Goal: Task Accomplishment & Management: Complete application form

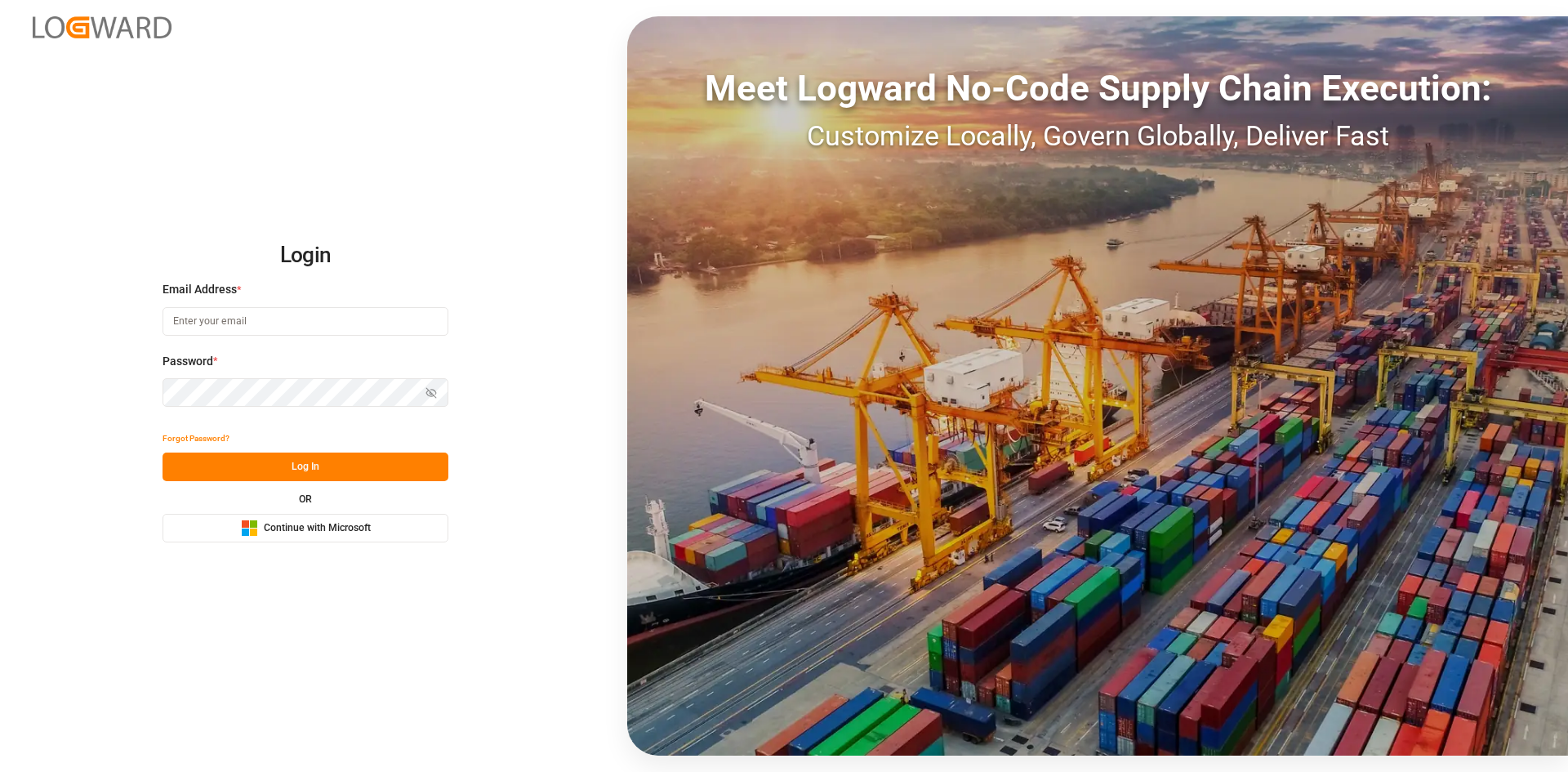
click at [240, 316] on input at bounding box center [305, 321] width 285 height 29
click at [344, 328] on input at bounding box center [305, 321] width 285 height 29
type input "charan.machavarapu@logward.com"
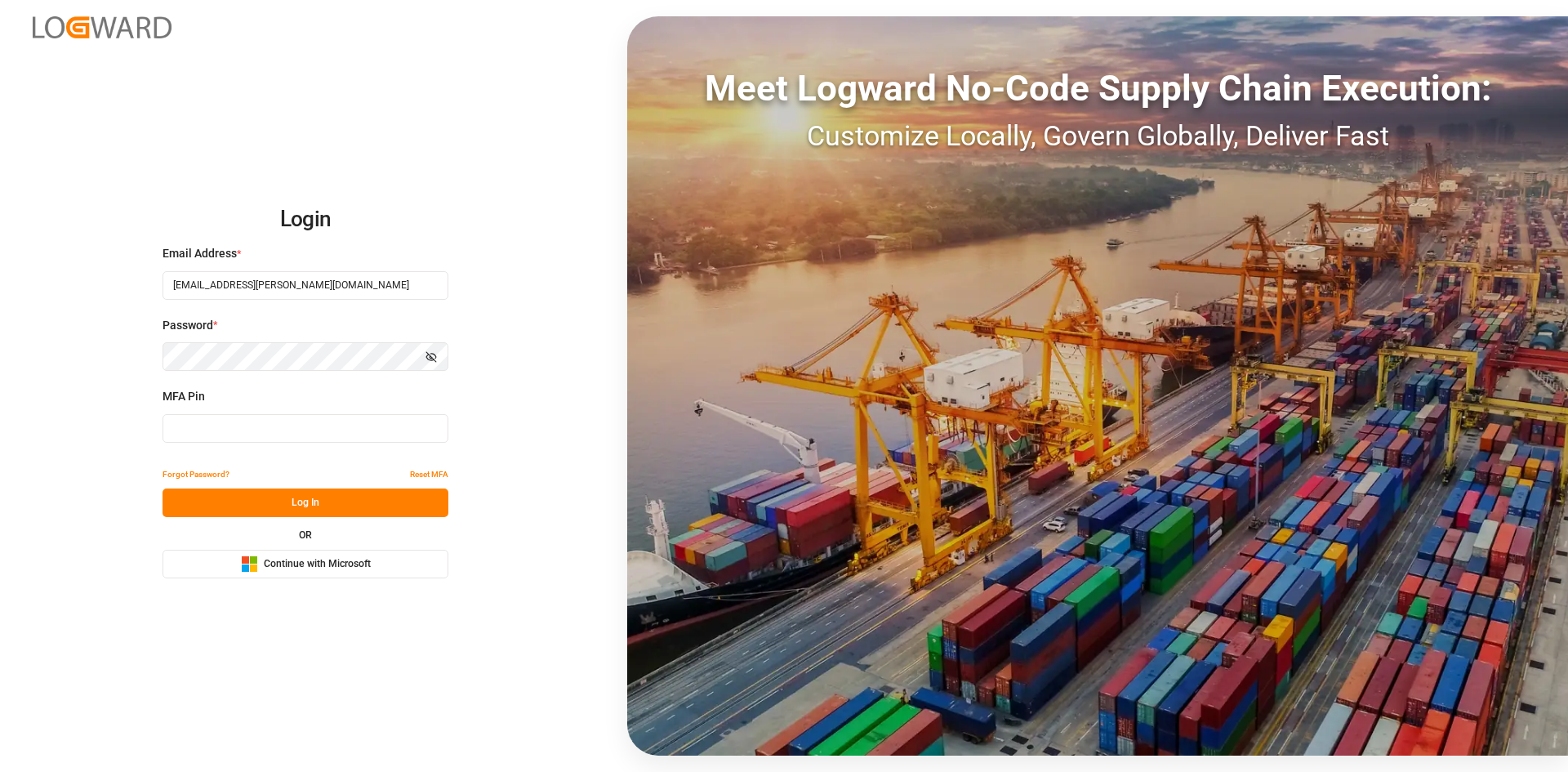
type input "891399"
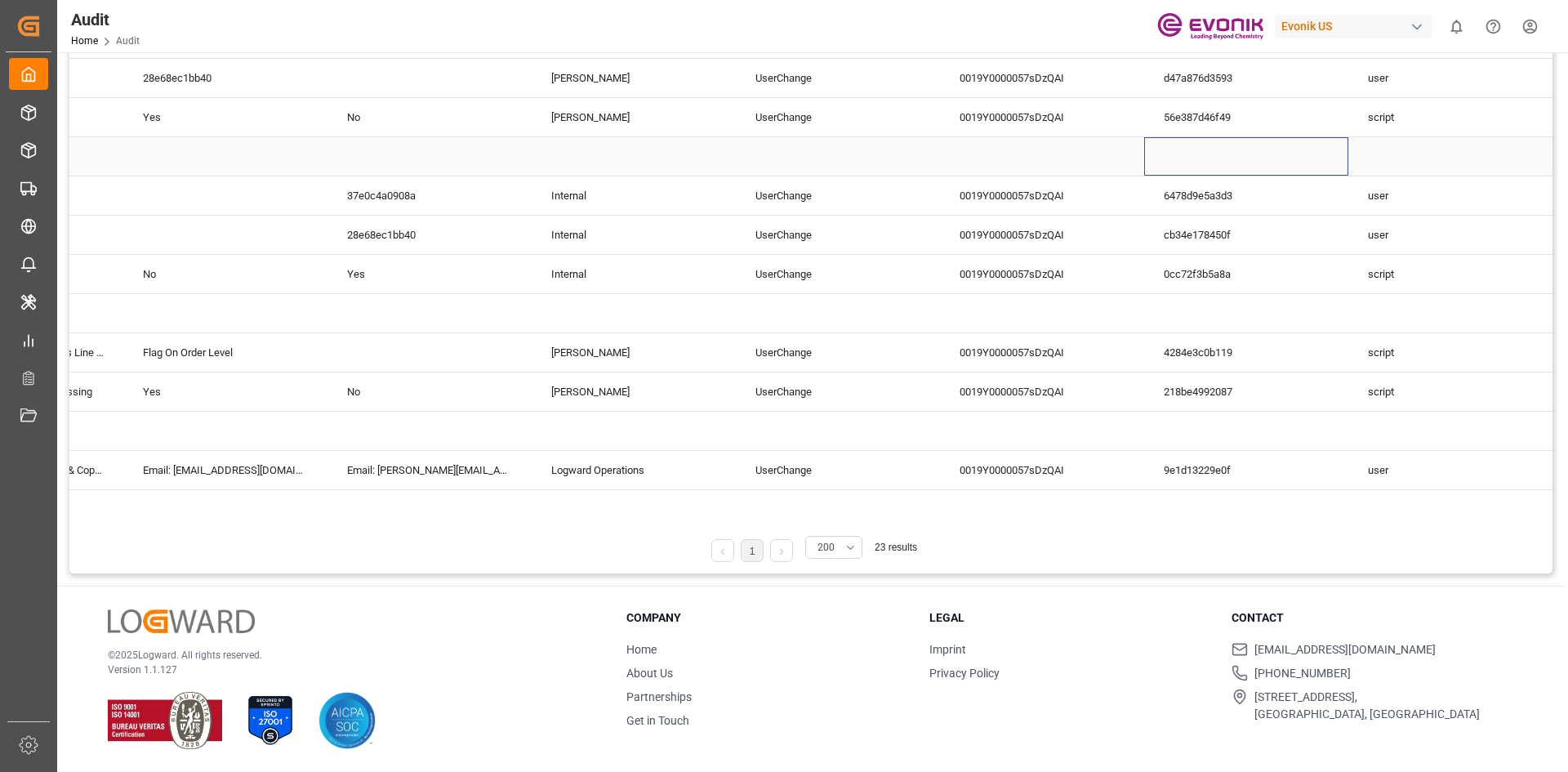
click at [1200, 151] on div "Press SPACE to select this row." at bounding box center [1246, 156] width 204 height 39
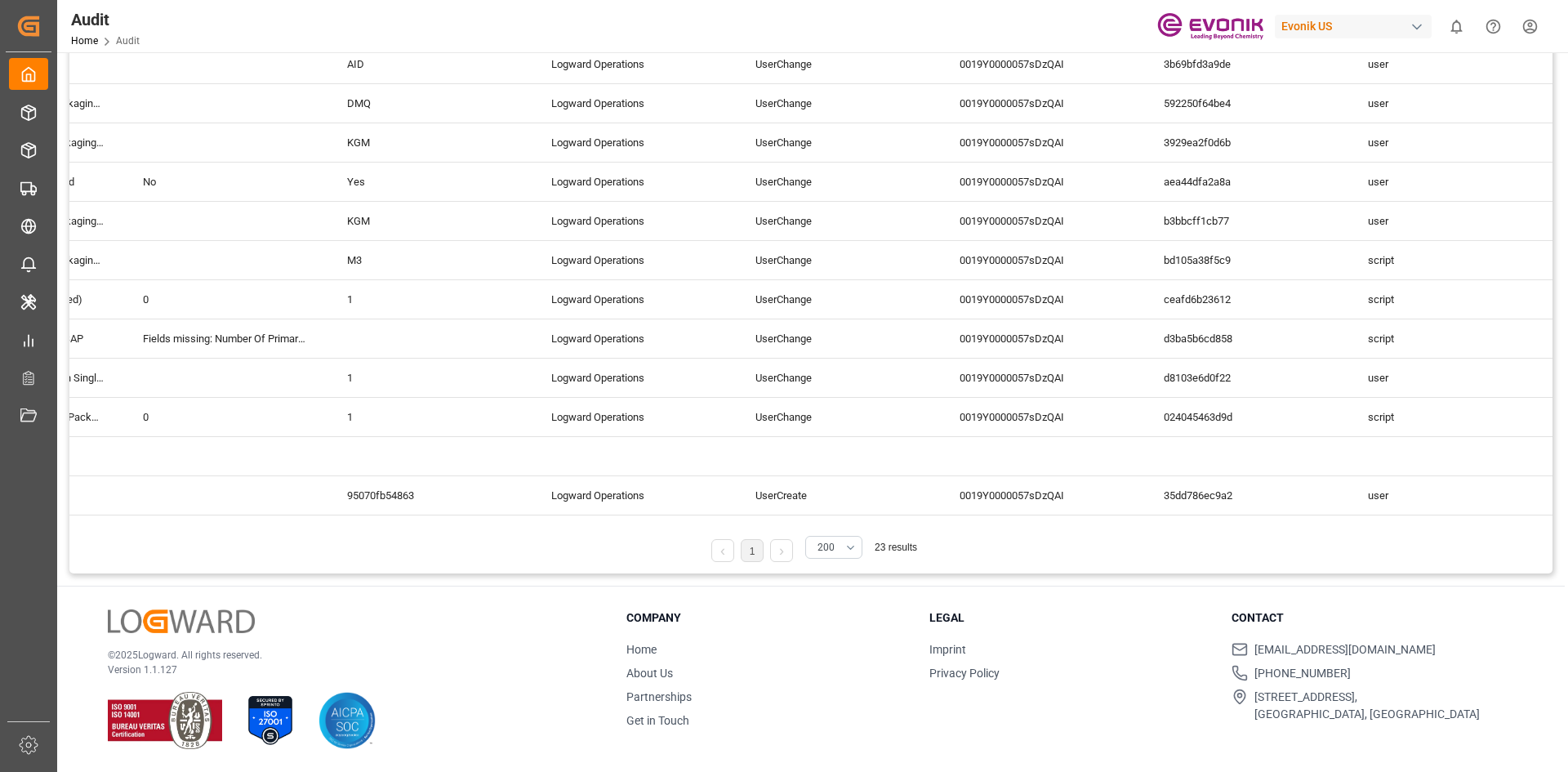
drag, startPoint x: 667, startPoint y: 522, endPoint x: 557, endPoint y: 516, distance: 110.2
click at [510, 522] on div "Audit Type - Row Audit Reference - Line Item (95070fb54863) Changed At Drag her…" at bounding box center [810, 206] width 1483 height 736
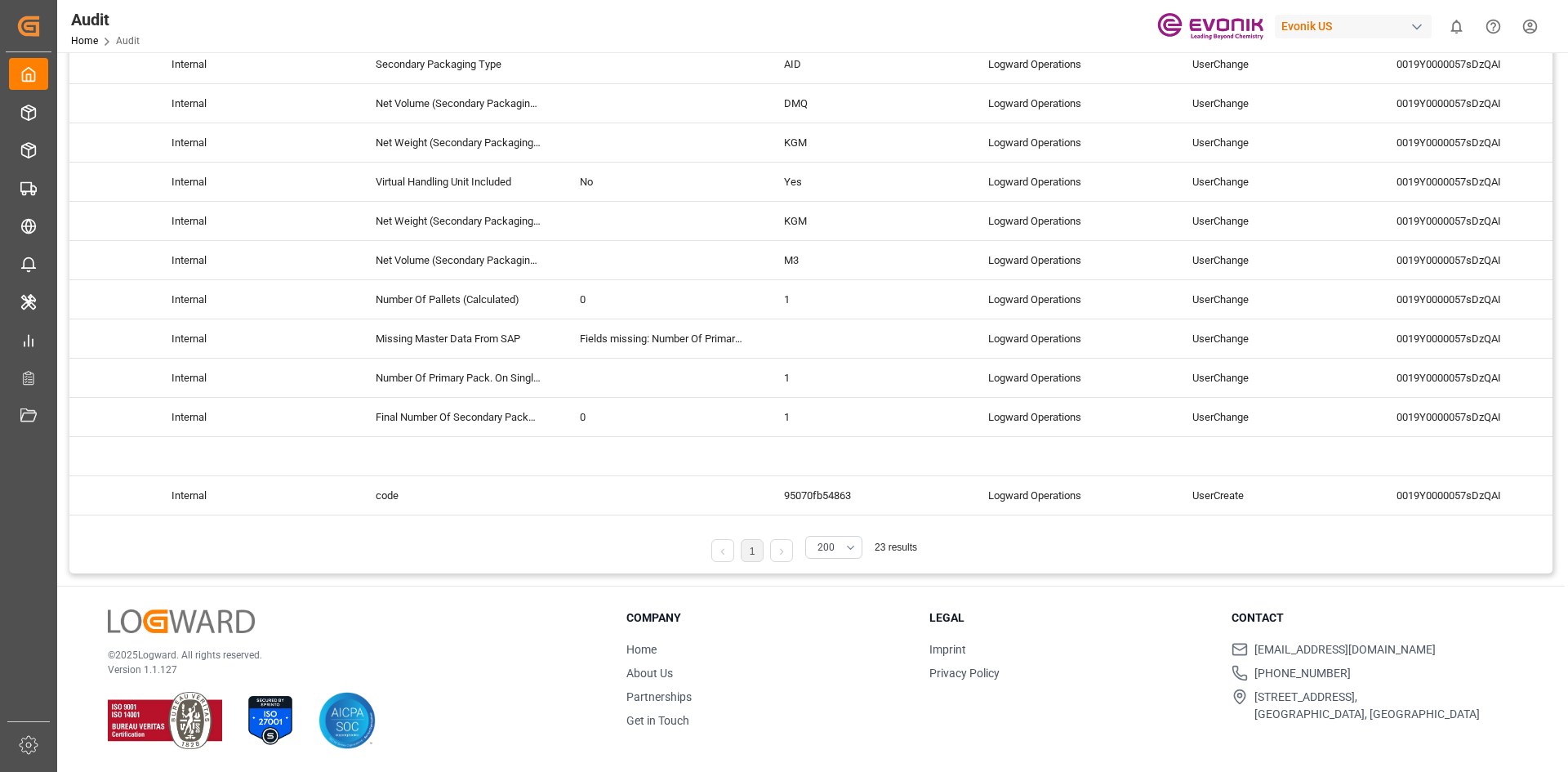
click at [790, 549] on link at bounding box center [782, 550] width 22 height 22
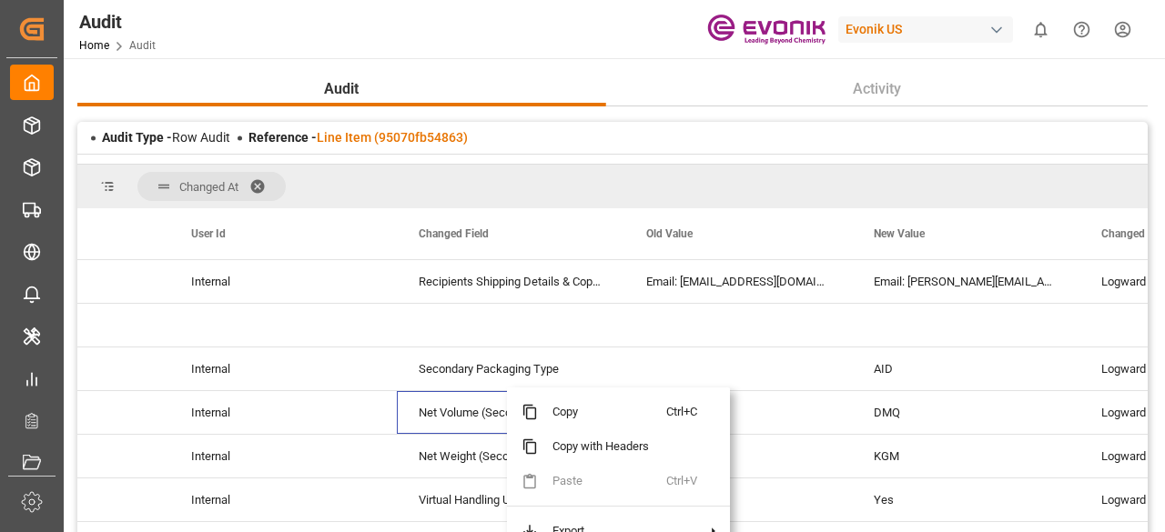
click at [564, 26] on div "Audit Home Audit Evonik US 0 Notifications Only show unread All Mark all catego…" at bounding box center [608, 29] width 1114 height 58
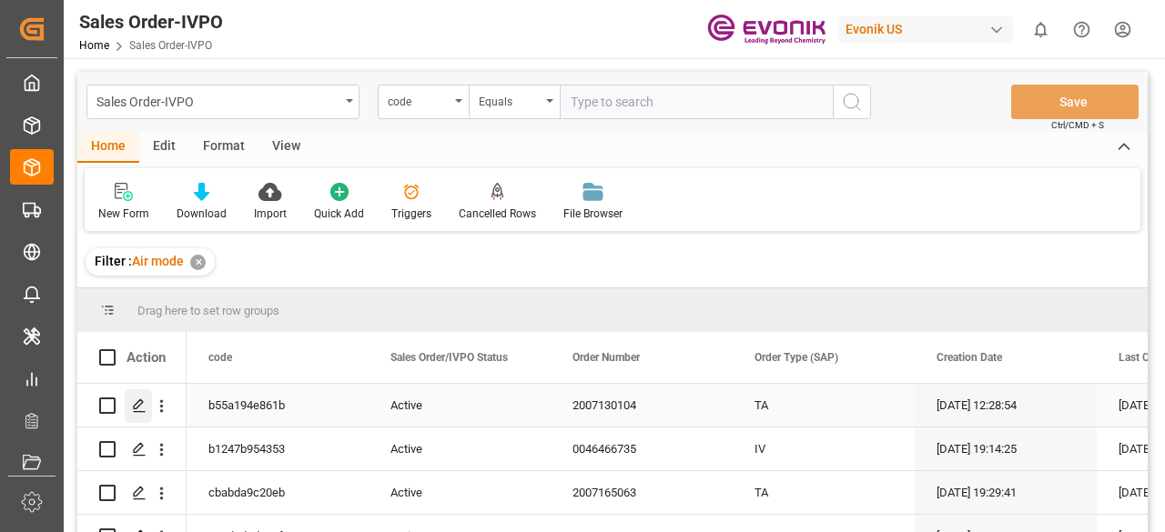
click at [133, 405] on icon "Press SPACE to select this row." at bounding box center [139, 406] width 15 height 15
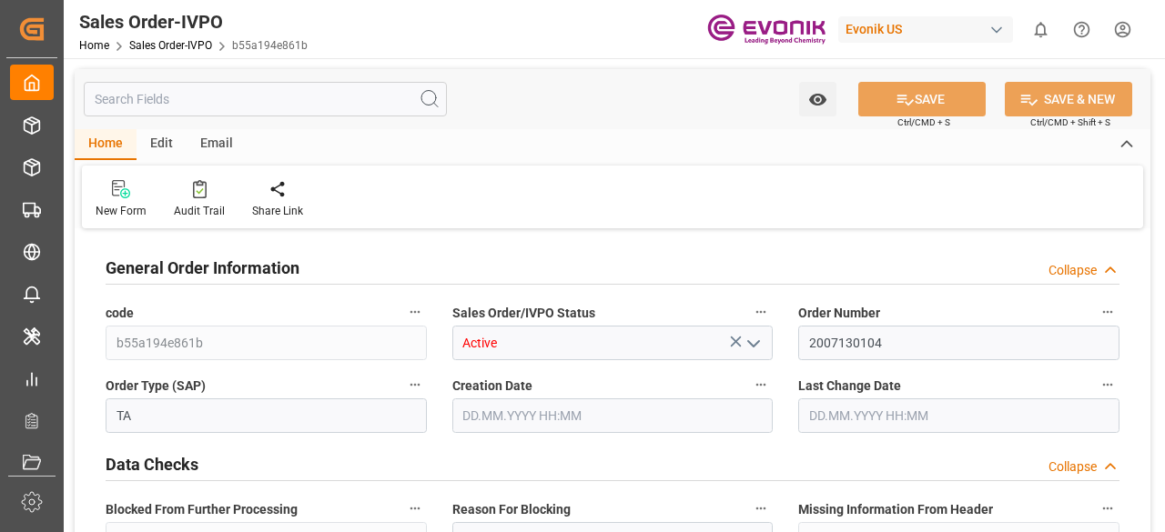
type input "BEANR"
type input "28044.35"
type input "1"
type input "2100"
type input "09.09.2025 12:28"
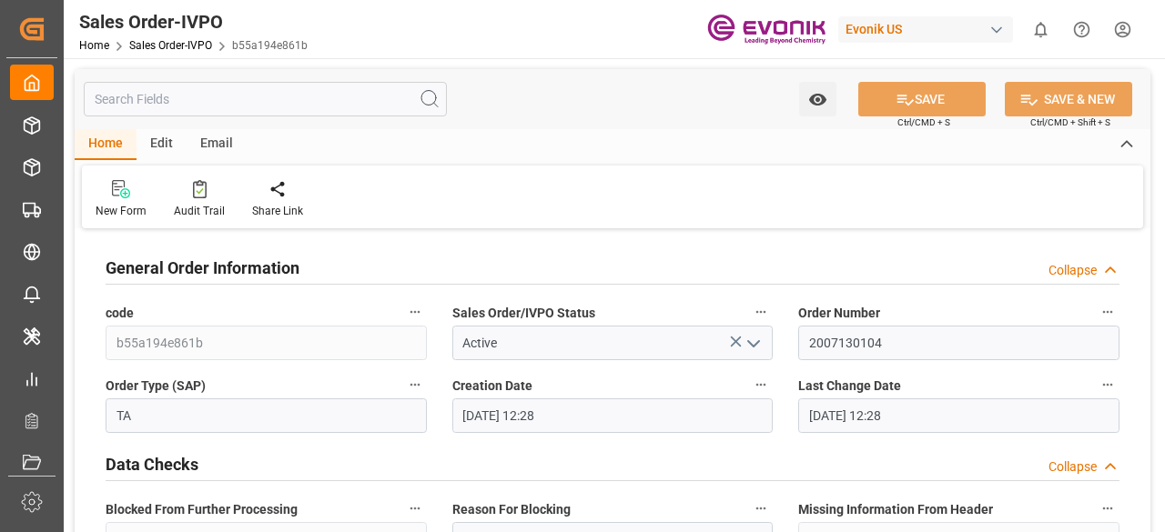
type input "09.09.2025 12:28"
click at [155, 92] on input "text" at bounding box center [265, 99] width 363 height 35
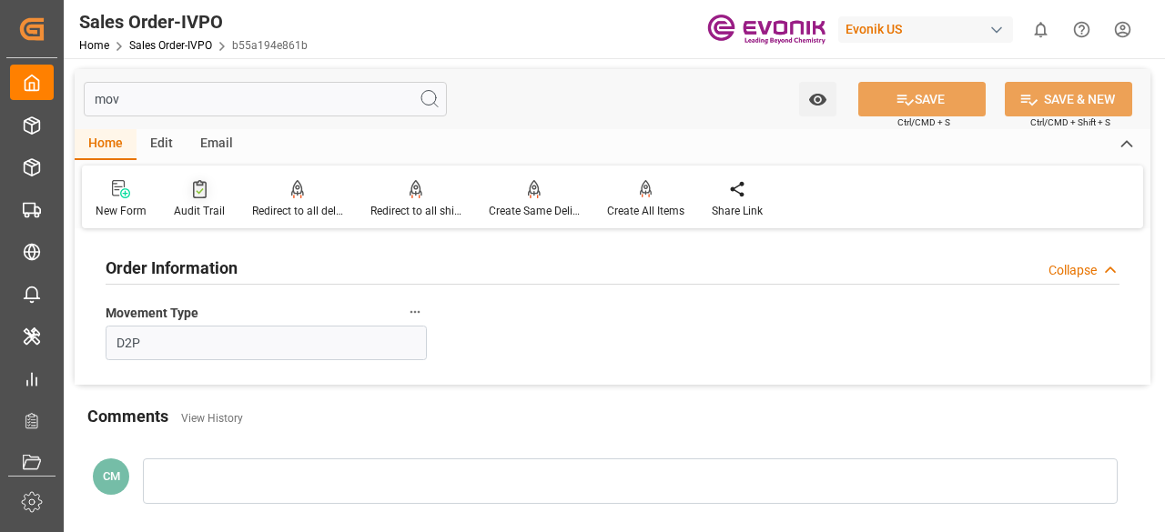
type input "mov"
click at [198, 197] on icon at bounding box center [200, 189] width 14 height 18
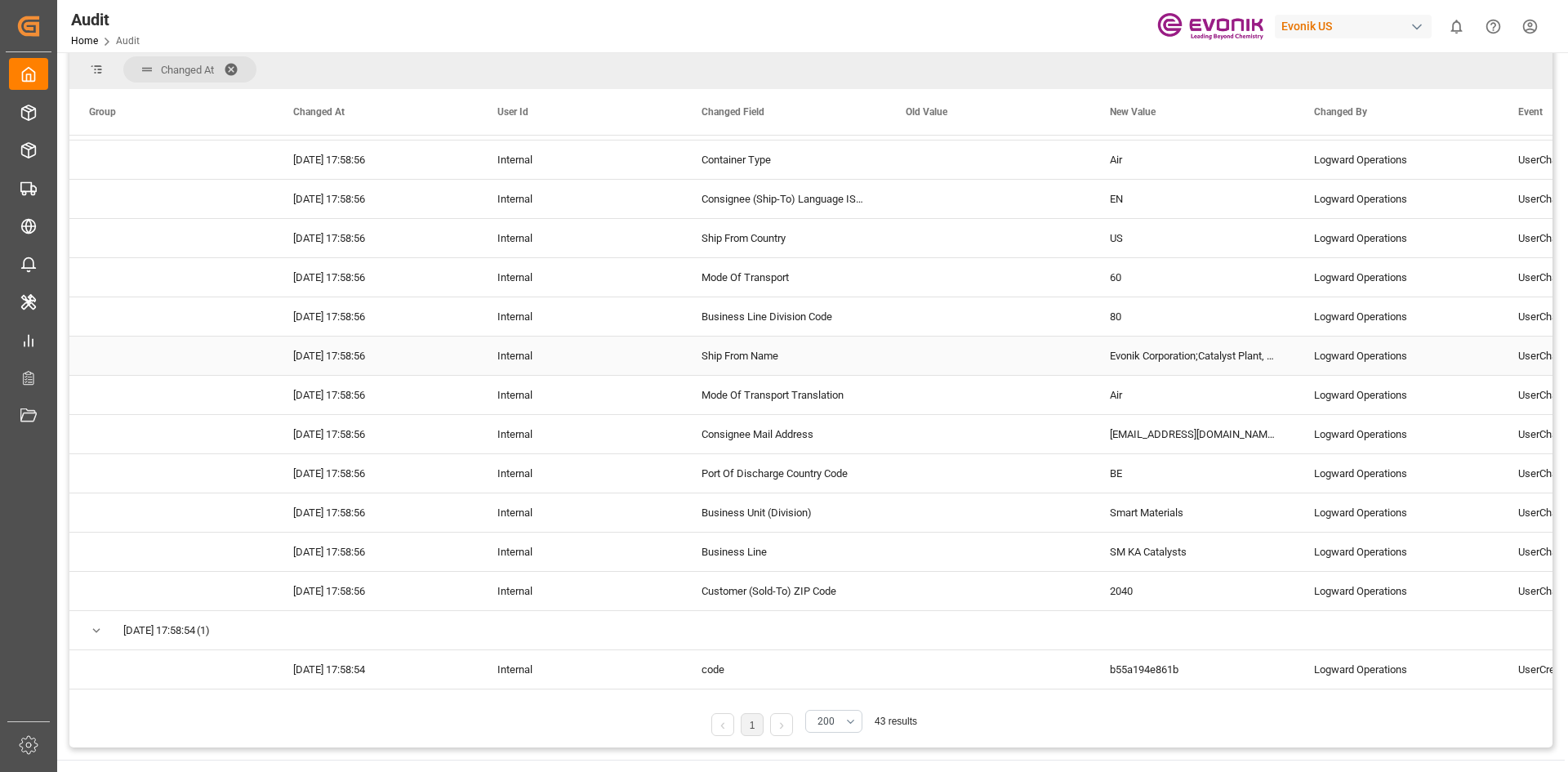
scroll to position [272, 0]
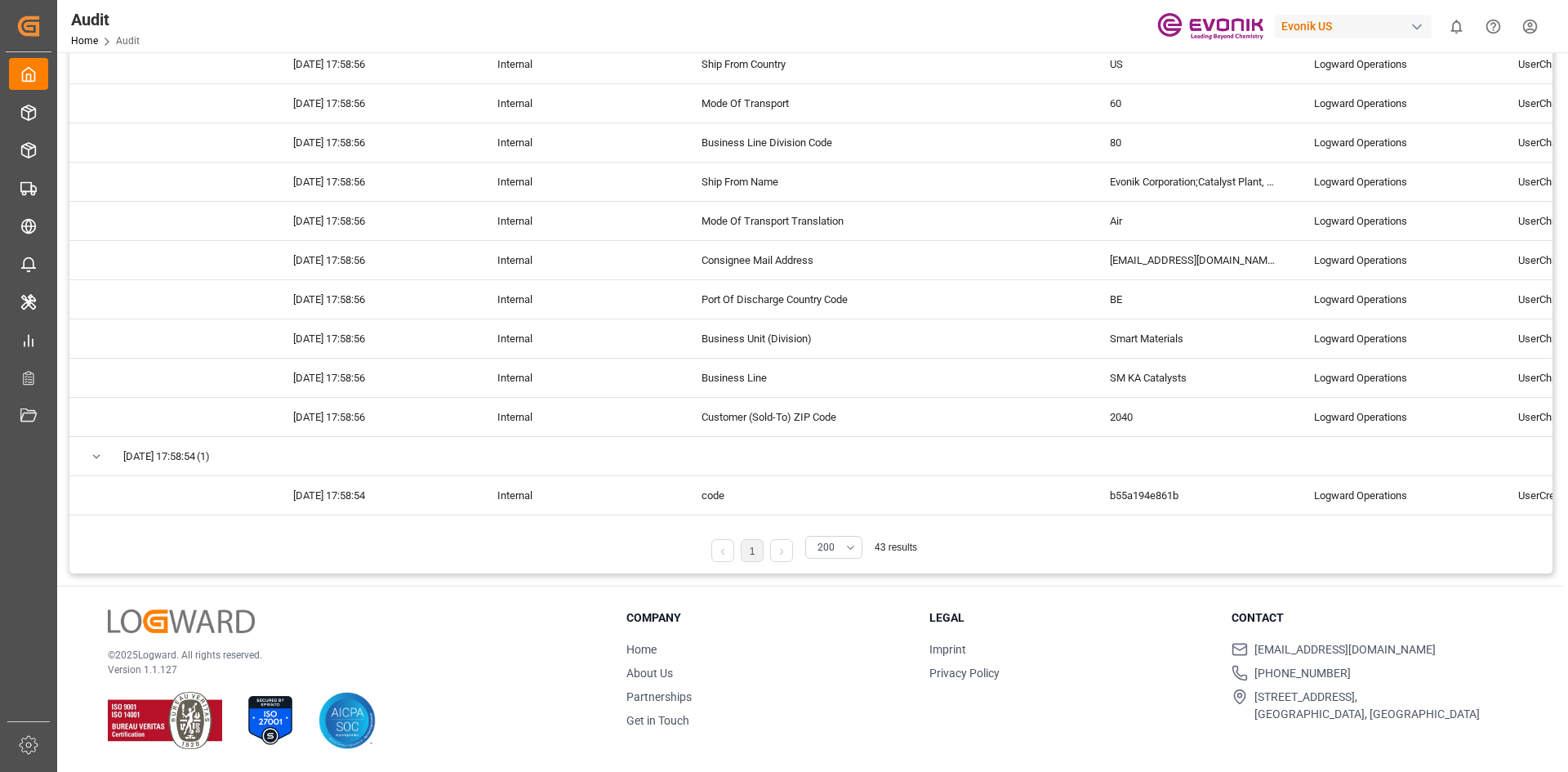
click at [777, 477] on link at bounding box center [782, 550] width 22 height 22
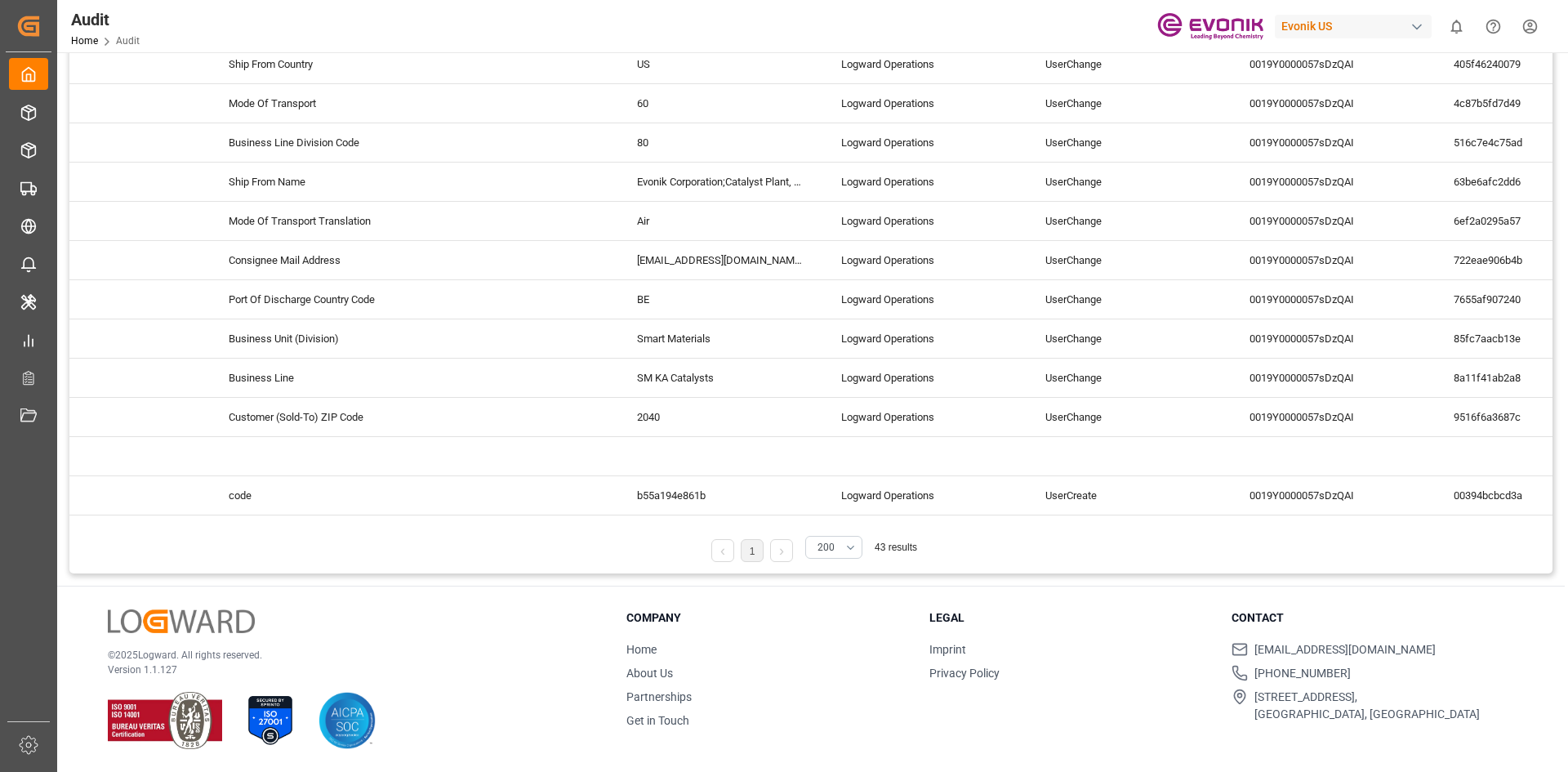
scroll to position [0, 0]
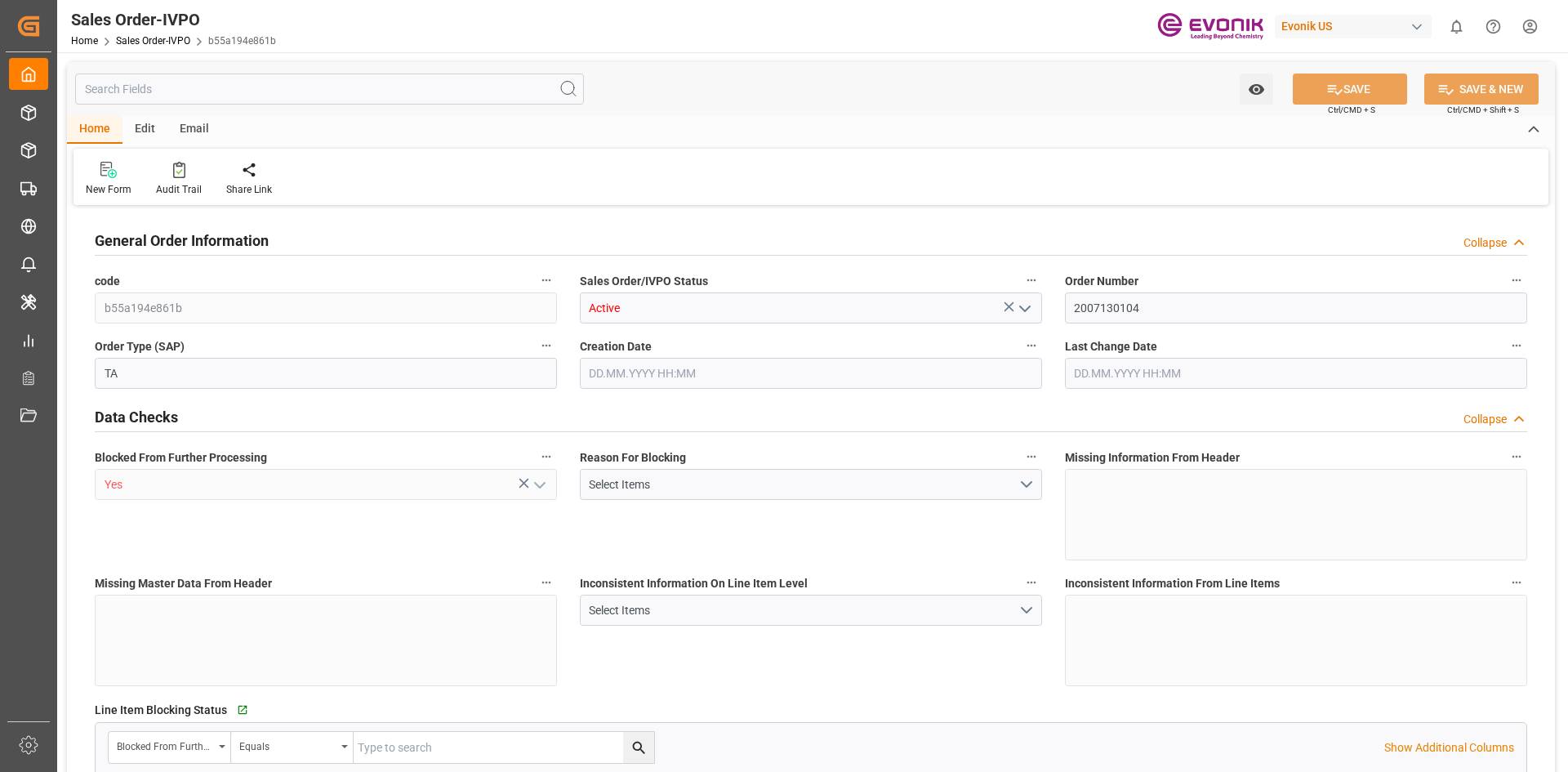
type input "BEANR"
type input "28044.35"
type input "1"
type input "2100"
type input "09.09.2025 12:28"
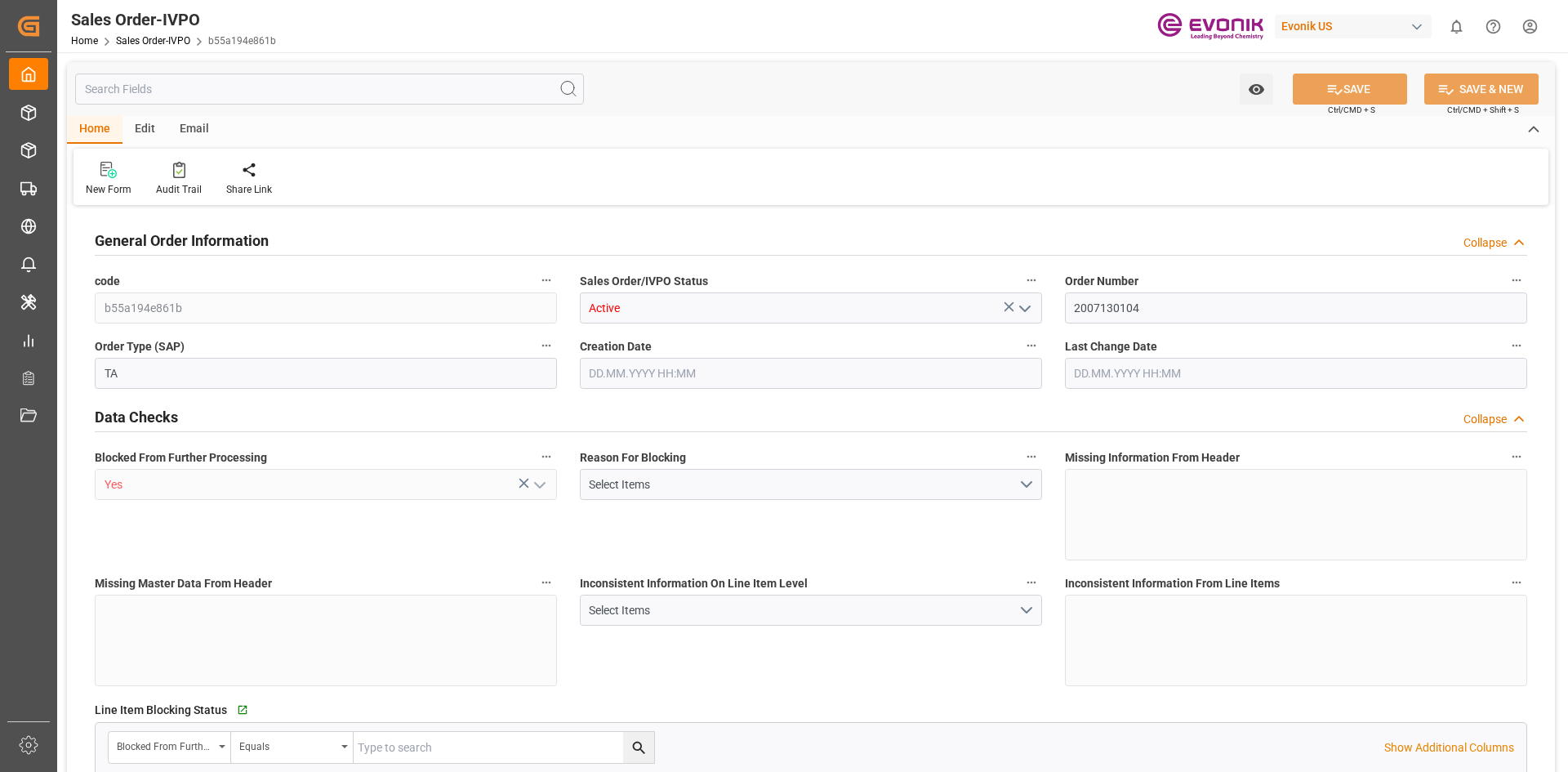
type input "09.09.2025 12:28"
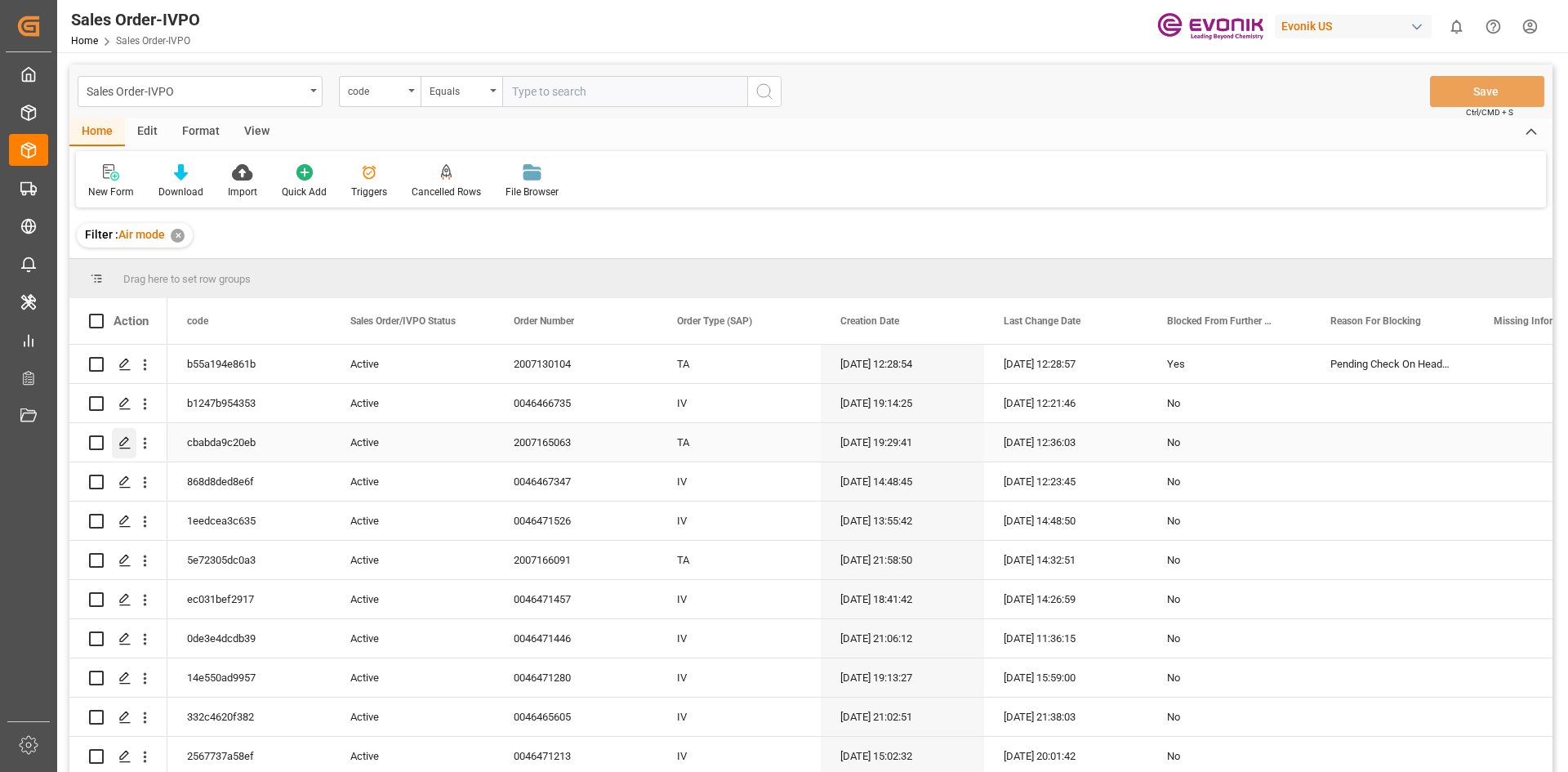
click at [123, 431] on div "Press SPACE to select this row." at bounding box center [124, 443] width 24 height 31
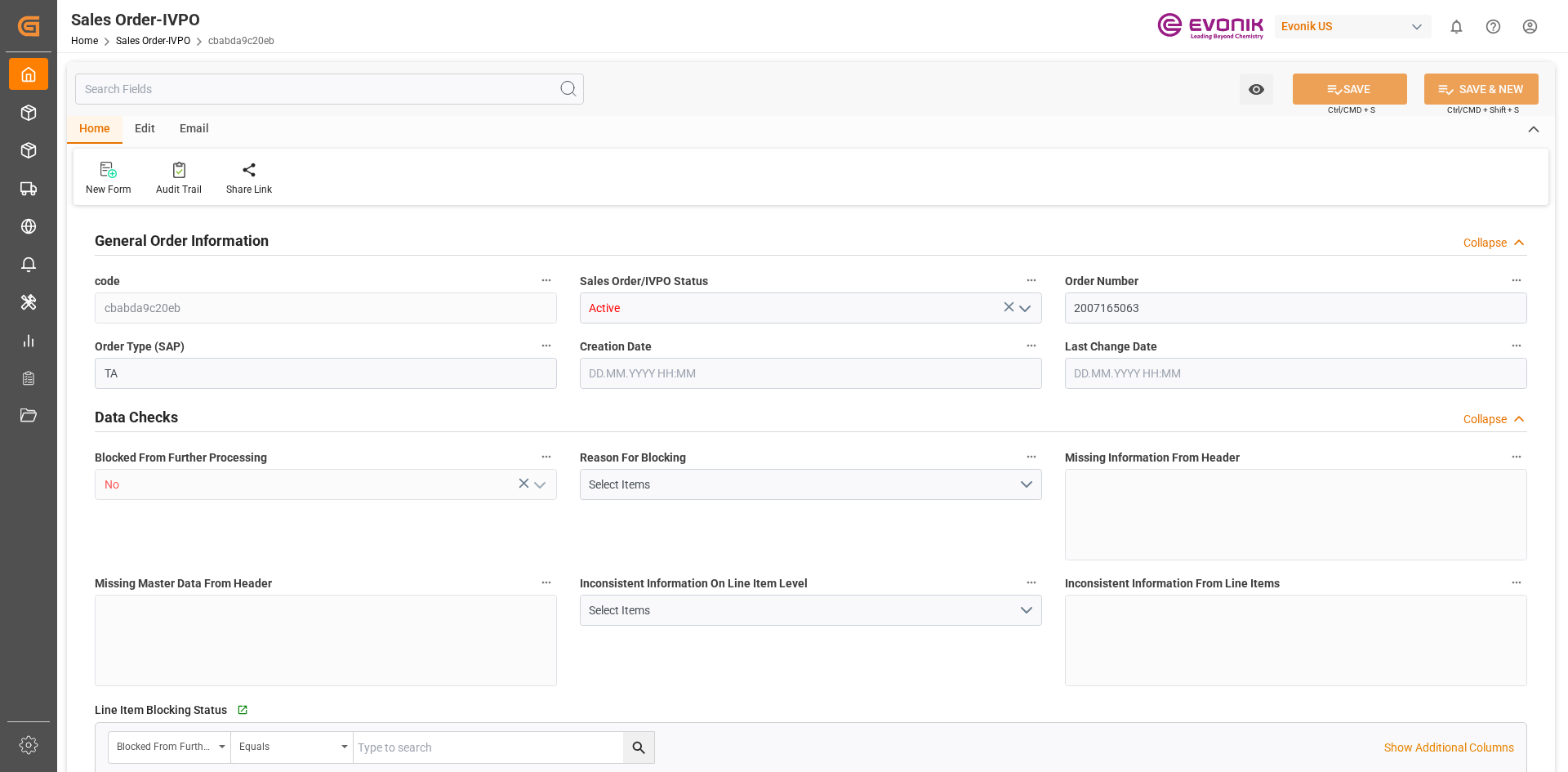
type input "MYKUL"
type input "3381.45"
type input "1"
type input "924.4"
type input "04.09.2025 19:29"
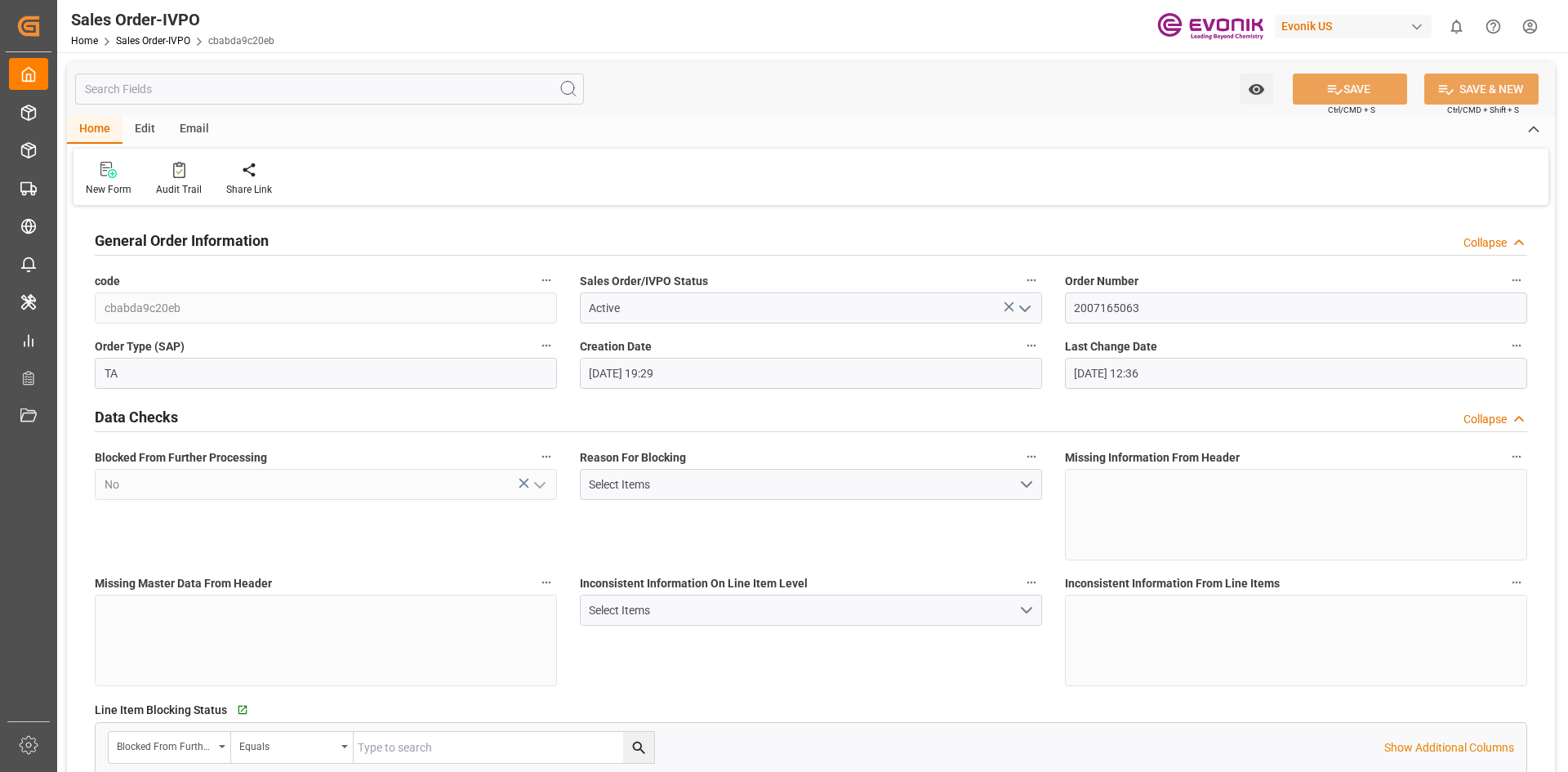
type input "05.09.2025 12:36"
click at [166, 171] on div at bounding box center [179, 169] width 46 height 17
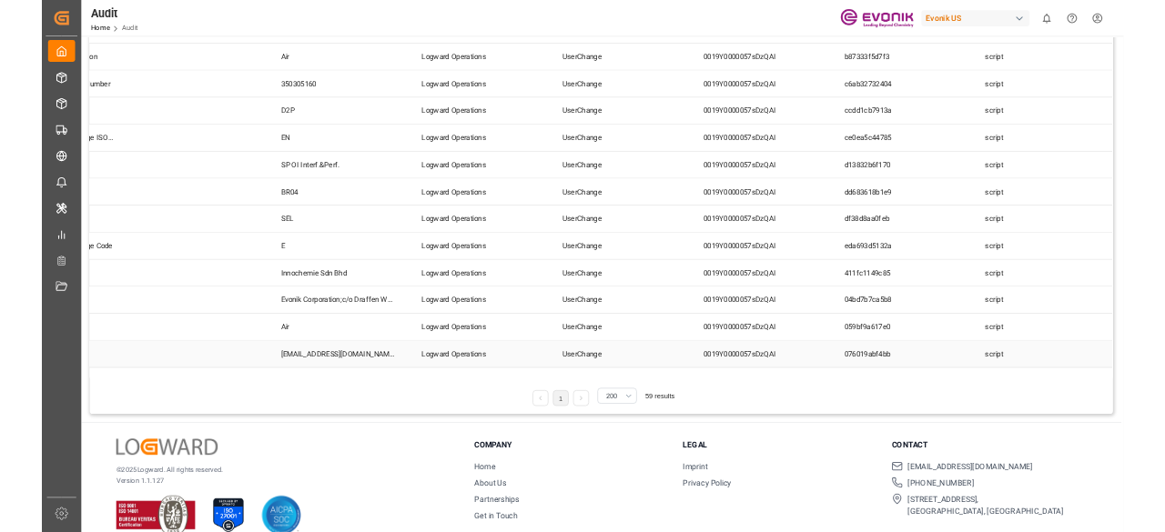
scroll to position [1002, 0]
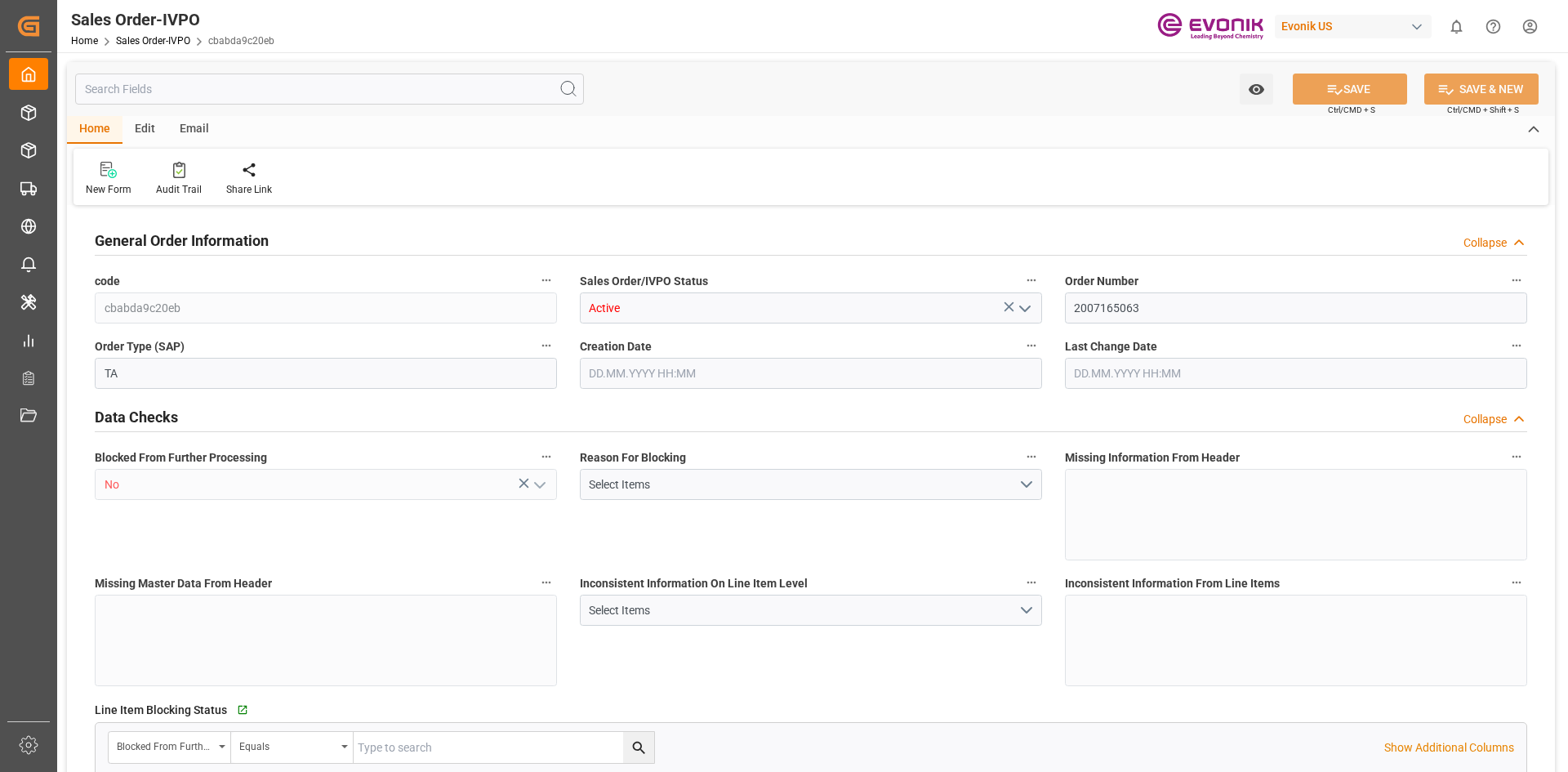
type input "MYKUL"
type input "3381.45"
type input "1"
type input "924.4"
type input "04.09.2025 19:29"
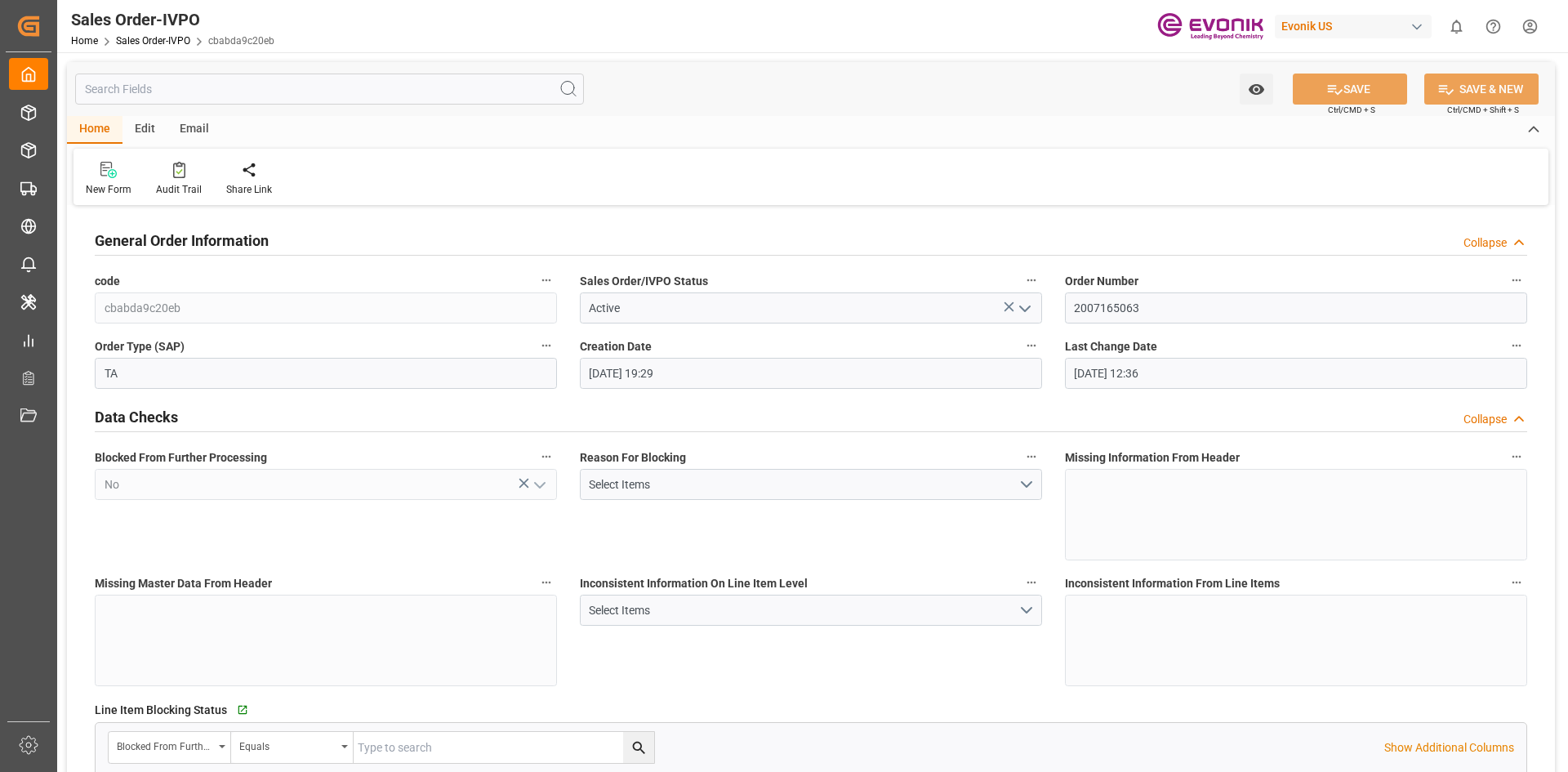
type input "05.09.2025 12:36"
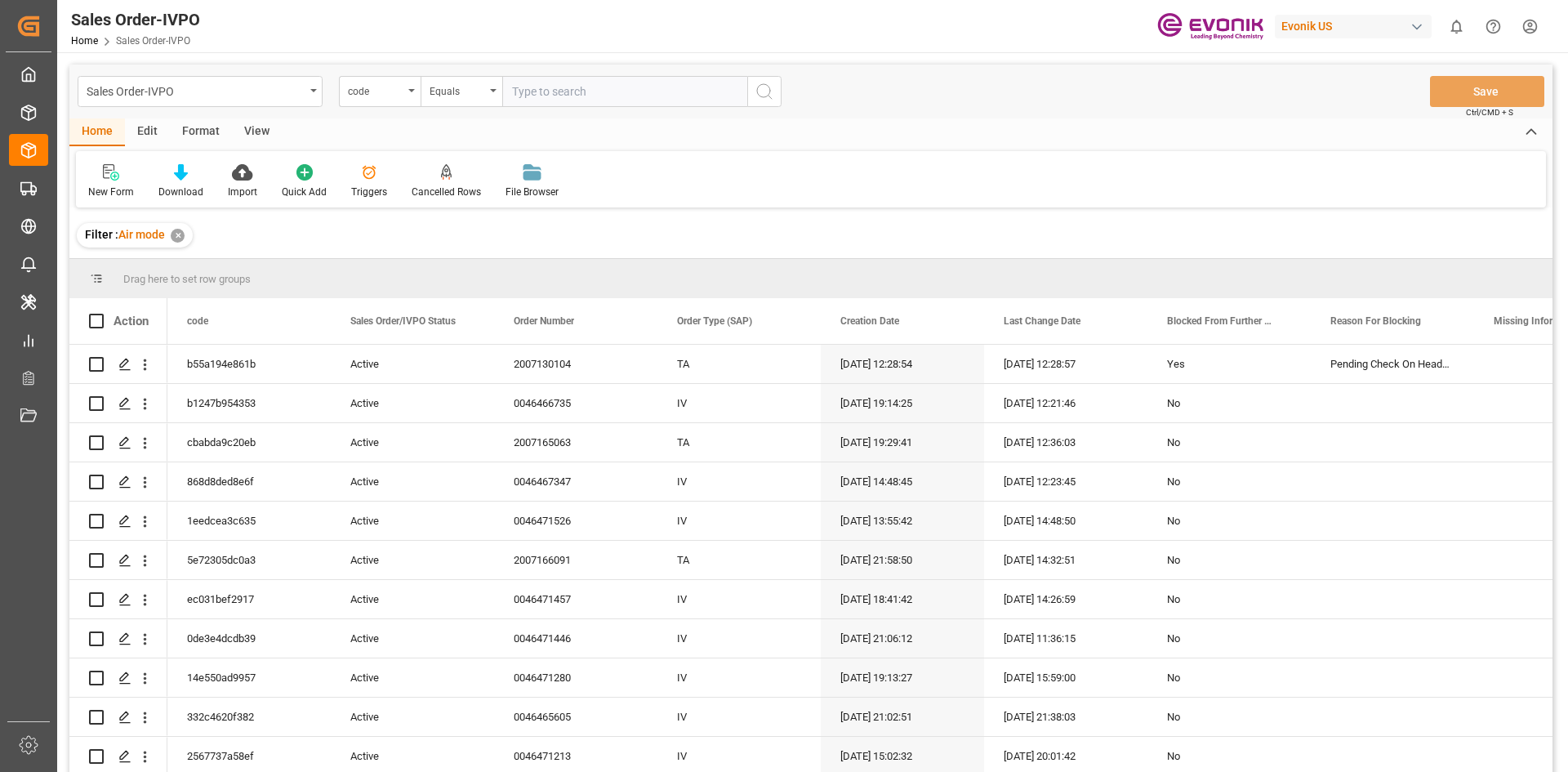
click at [415, 95] on div "code" at bounding box center [380, 92] width 82 height 31
type input "movem"
click at [427, 164] on div "Movement Type" at bounding box center [461, 167] width 243 height 34
click at [522, 99] on input "text" at bounding box center [625, 92] width 245 height 31
type input "p"
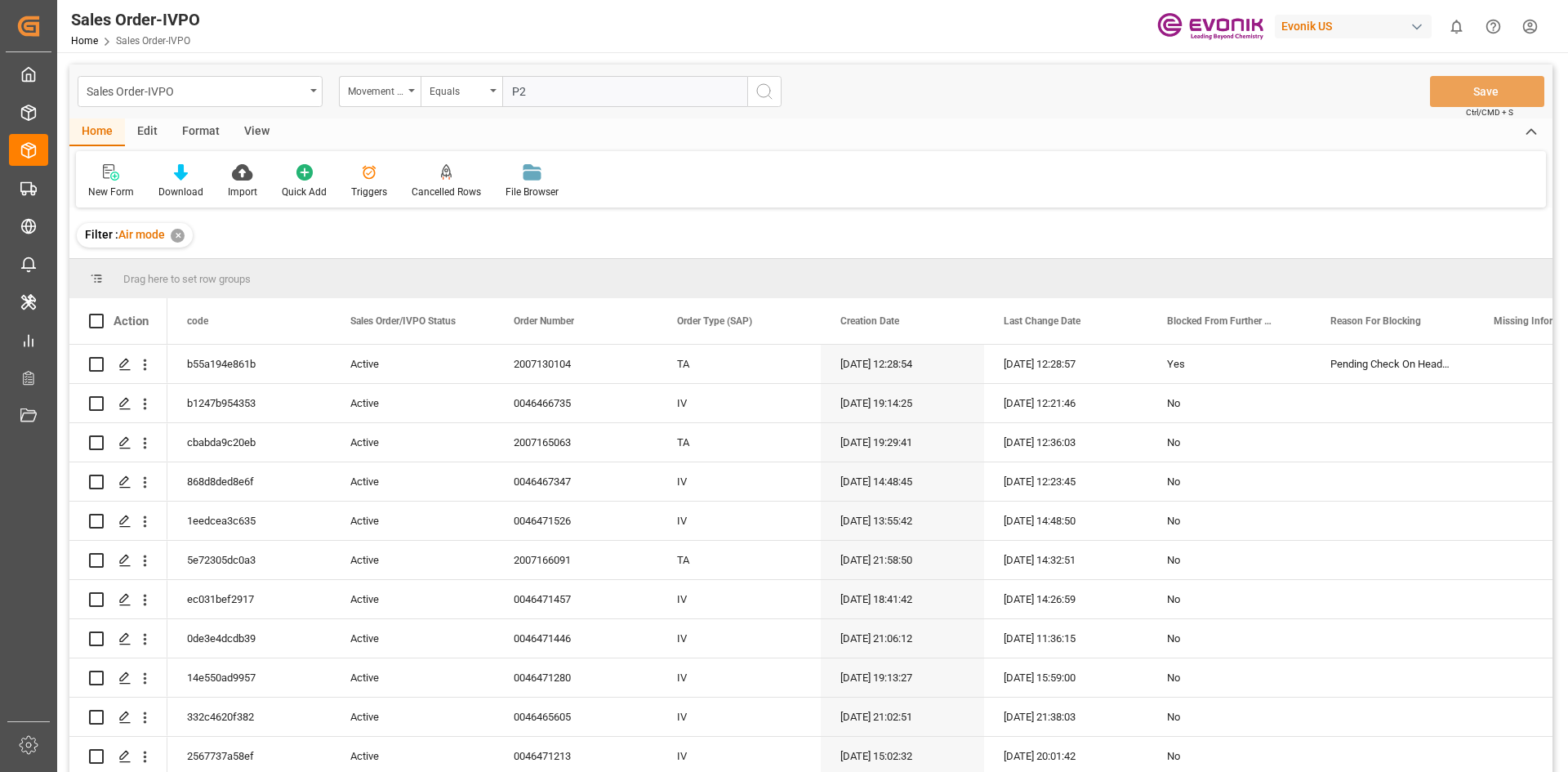
type input "P2D"
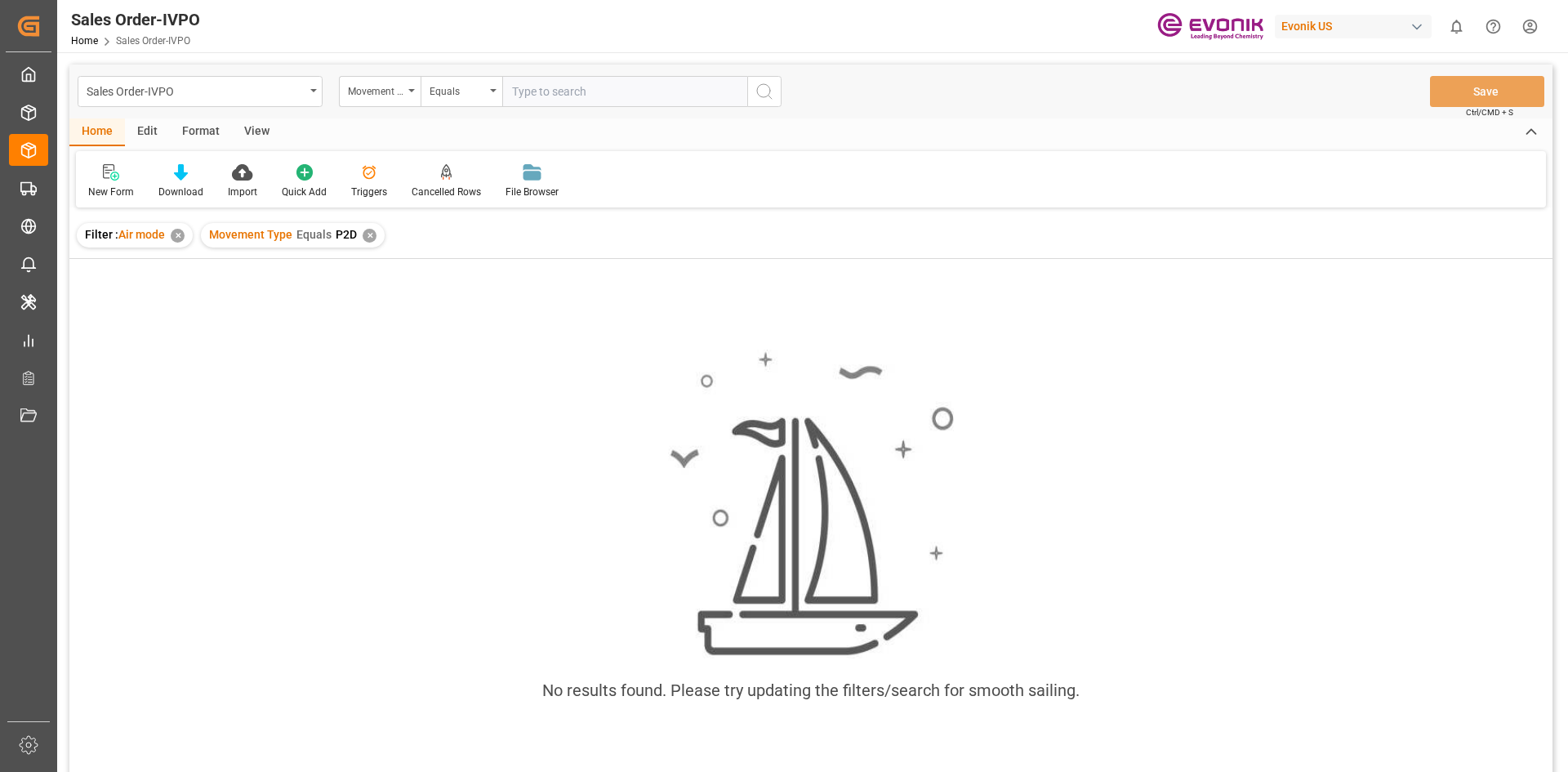
click at [177, 241] on div "✕" at bounding box center [177, 235] width 13 height 13
click at [516, 91] on input "text" at bounding box center [625, 92] width 245 height 31
type input "p"
type input "P2D"
click at [447, 233] on div "✕" at bounding box center [449, 235] width 13 height 13
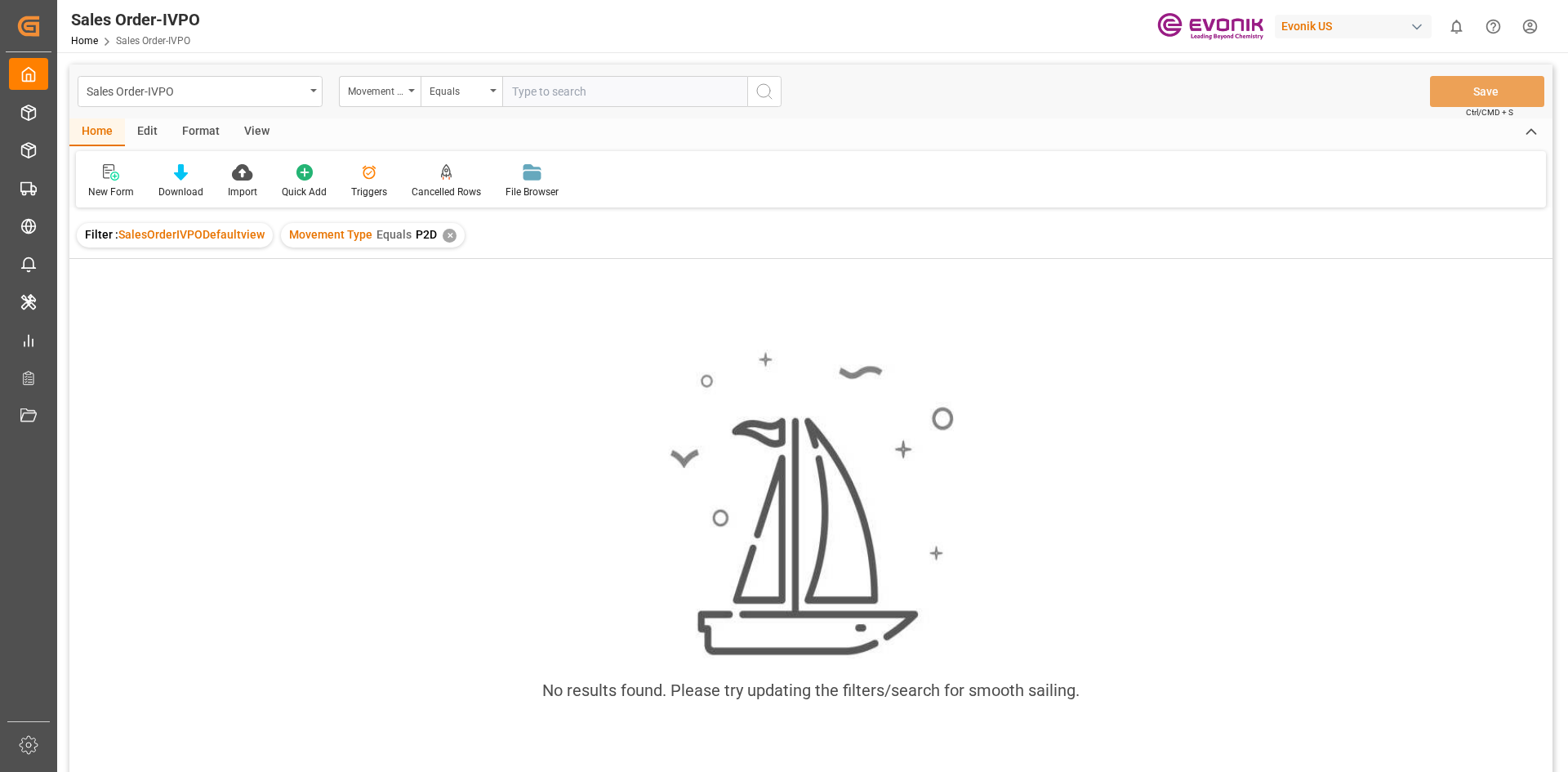
click at [445, 232] on div "✕" at bounding box center [449, 235] width 13 height 13
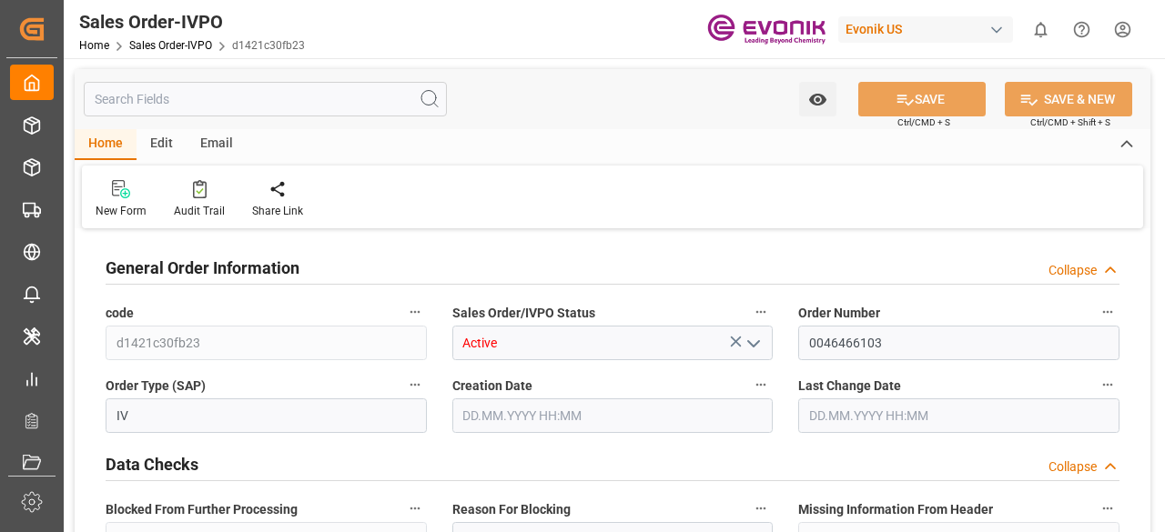
type input "DEHAM"
type input "0"
type input "1"
type input "1059"
type input "20.08.2025 19:32"
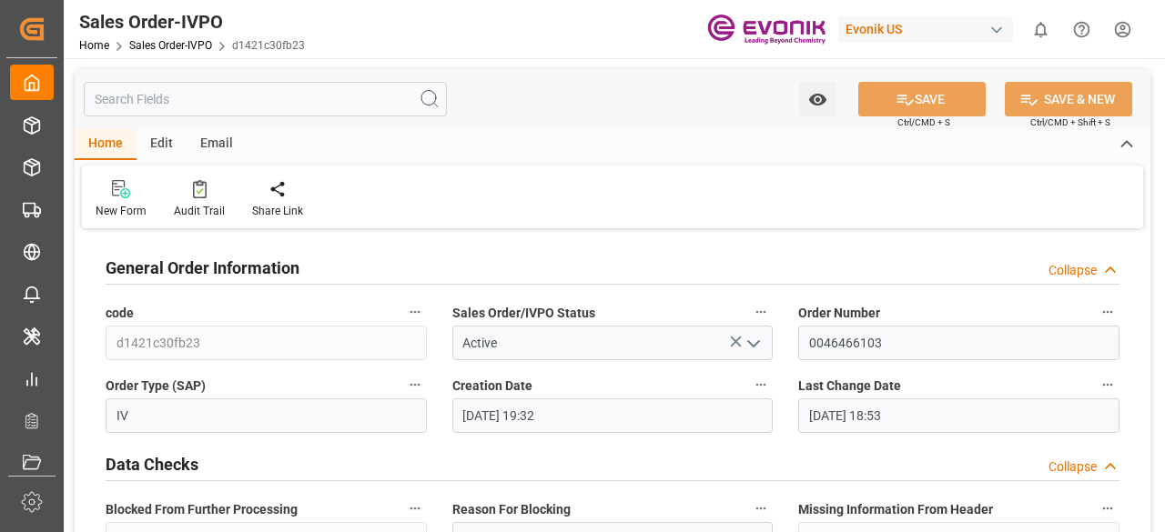
type input "21.08.2025 18:53"
click at [188, 104] on input "text" at bounding box center [265, 99] width 363 height 35
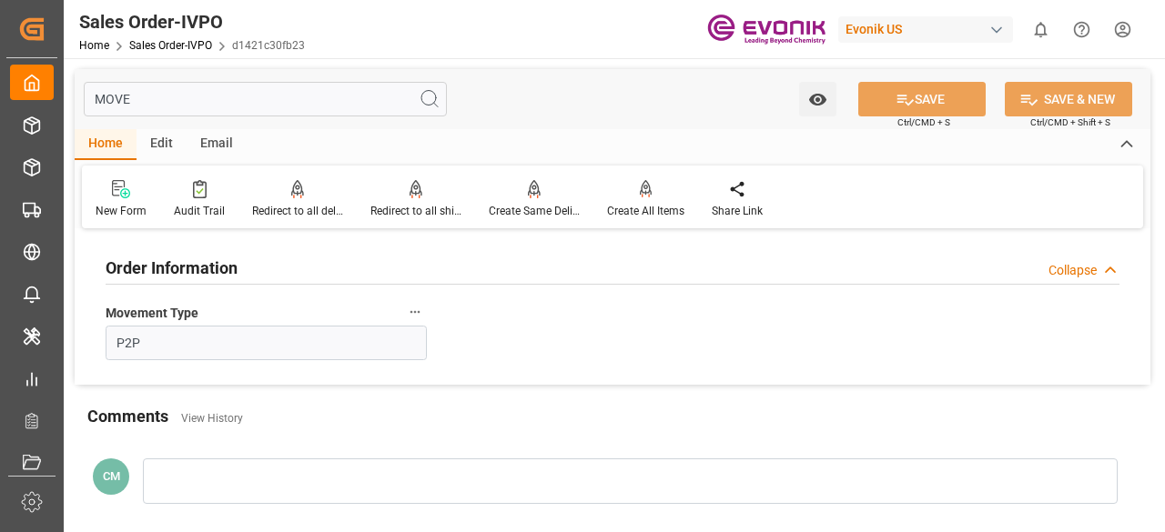
type input "MOVE"
click at [411, 308] on icon "button" at bounding box center [415, 312] width 15 height 15
click at [429, 310] on icon at bounding box center [427, 312] width 19 height 19
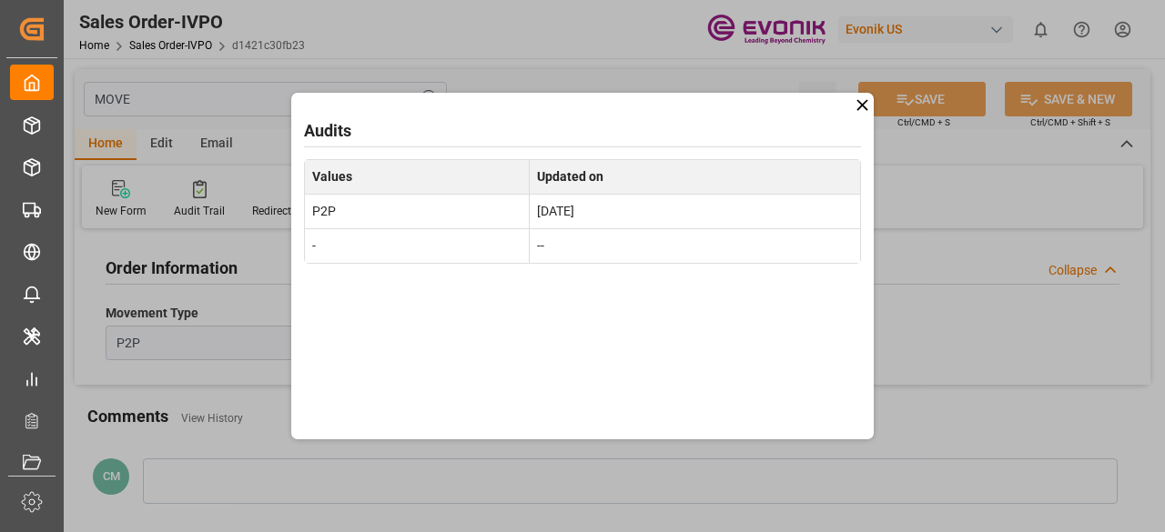
click at [859, 110] on icon at bounding box center [862, 105] width 19 height 19
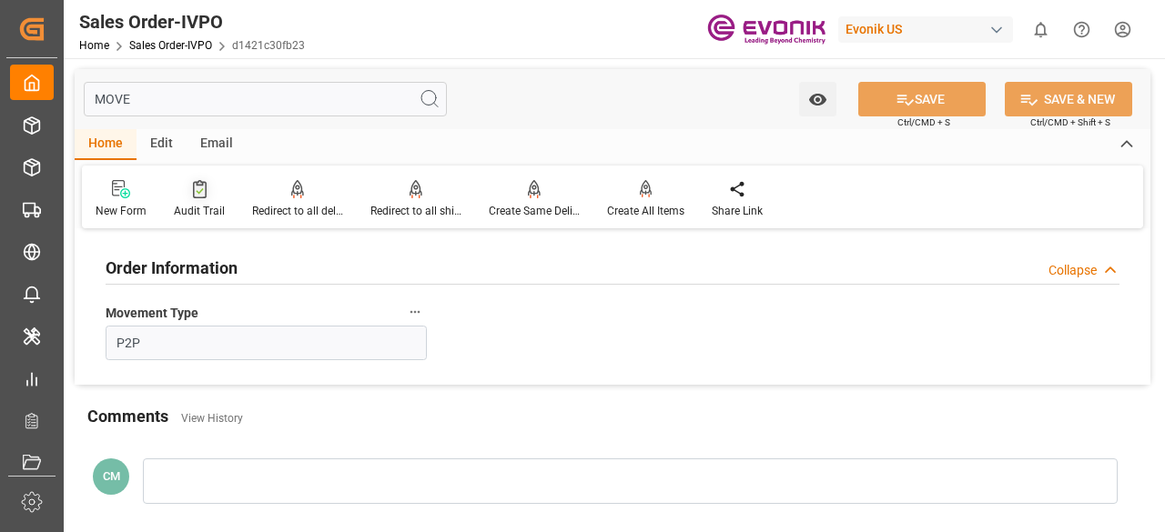
click at [192, 207] on div "Audit Trail" at bounding box center [199, 211] width 51 height 16
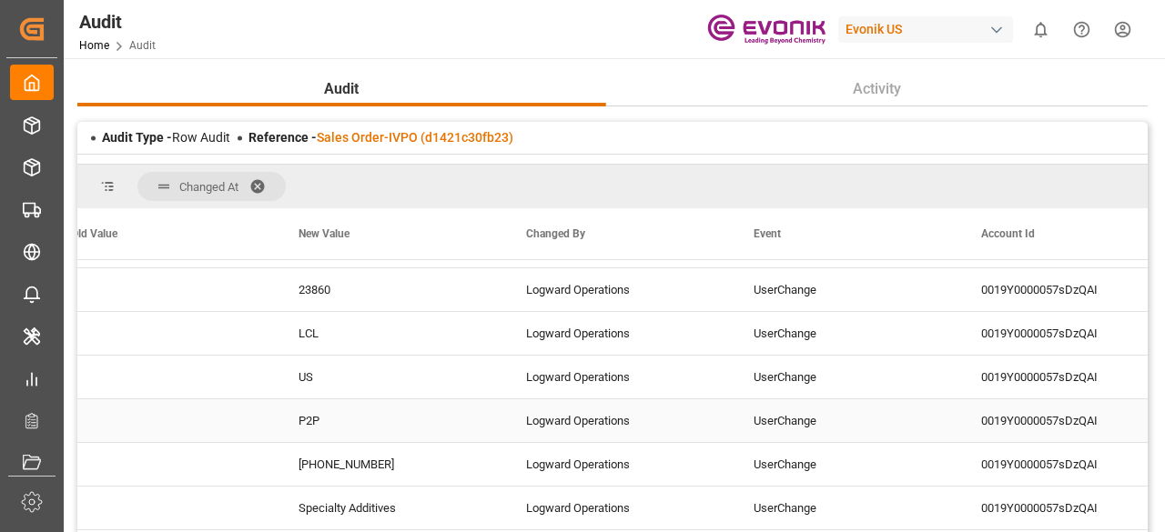
scroll to position [0, 1025]
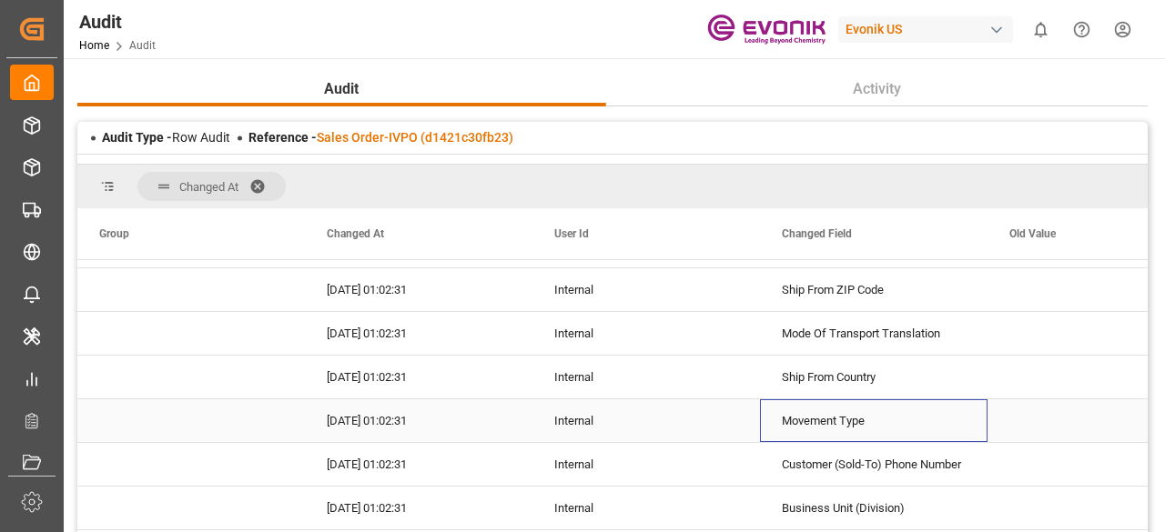
click at [828, 414] on div "Movement Type" at bounding box center [873, 420] width 227 height 43
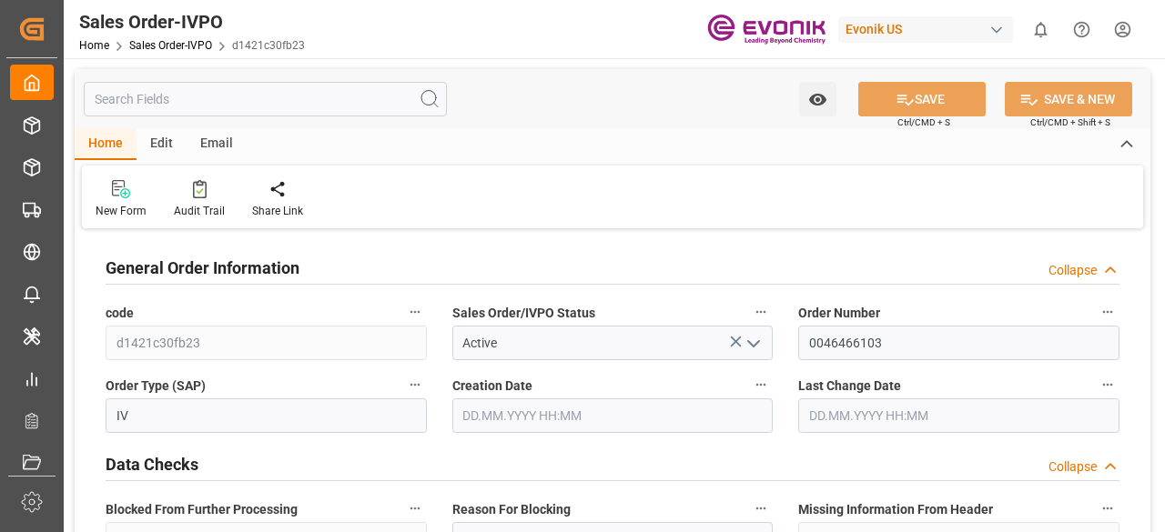
type input "DEHAM"
type input "0"
type input "1"
type input "1059"
type input "20.08.2025 19:32"
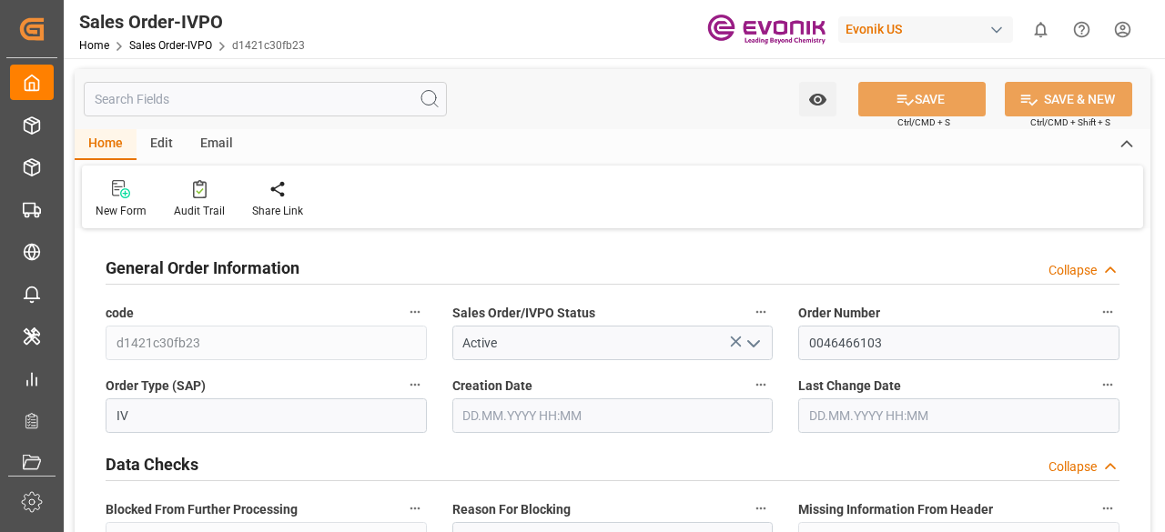
type input "21.08.2025 18:53"
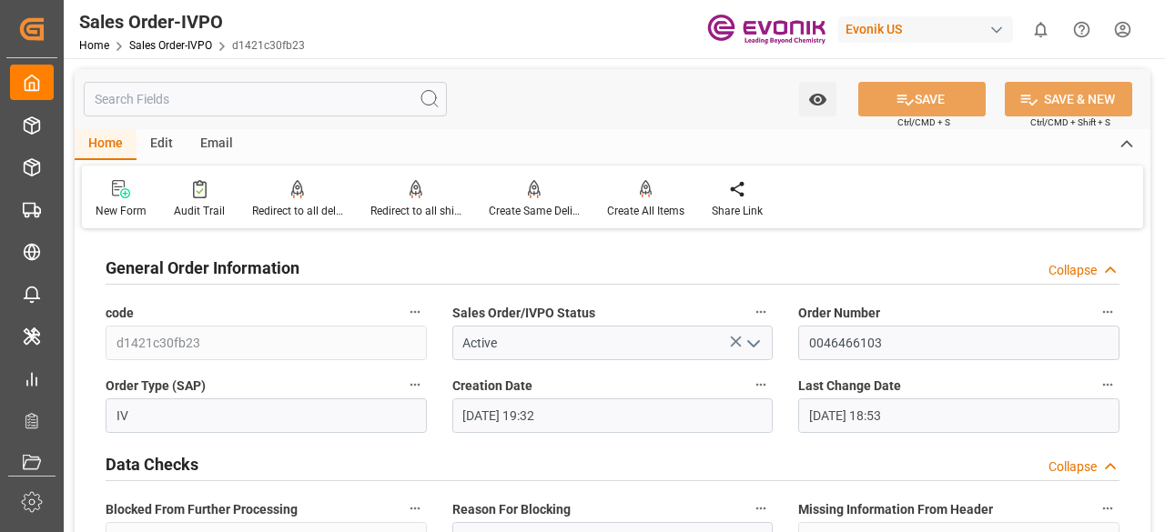
click at [240, 96] on input "text" at bounding box center [265, 99] width 363 height 35
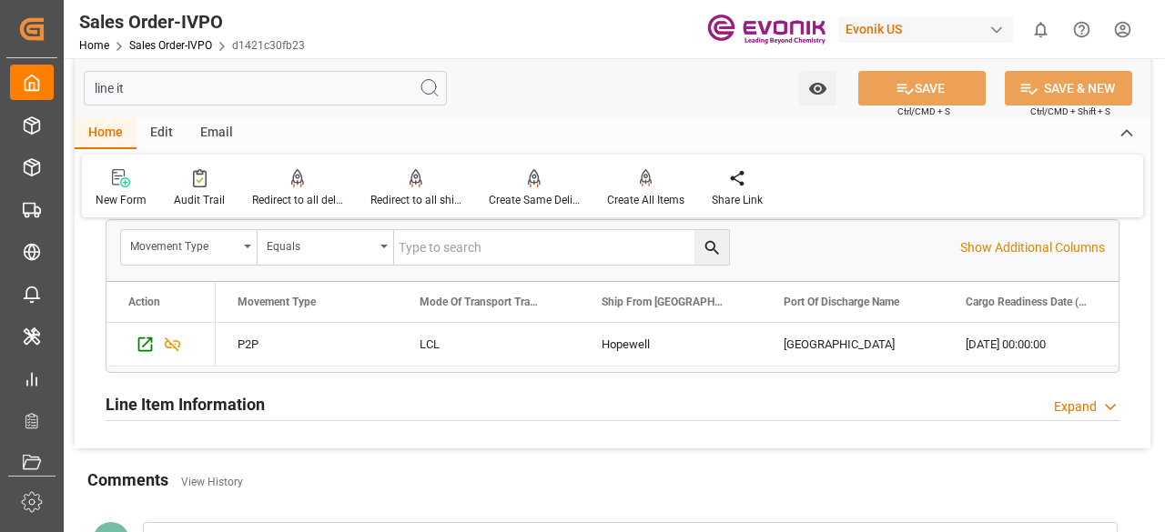
scroll to position [983, 0]
type input "line it"
click at [588, 302] on div "Ship From [GEOGRAPHIC_DATA]" at bounding box center [671, 302] width 182 height 40
click at [991, 238] on p "Show Additional Columns" at bounding box center [1032, 247] width 145 height 19
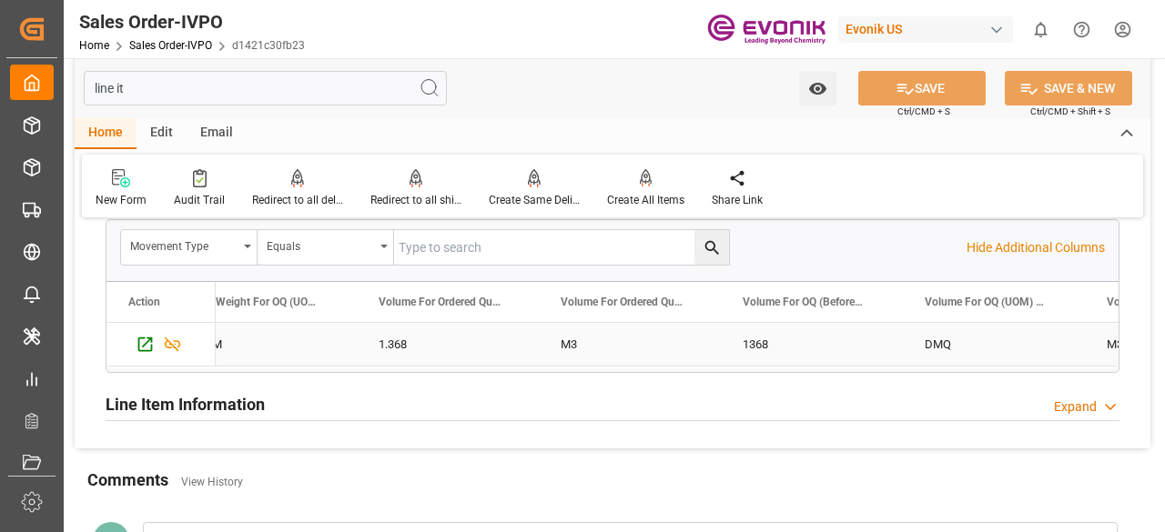
scroll to position [0, 9684]
click at [143, 335] on icon "Press SPACE to select this row." at bounding box center [145, 344] width 19 height 19
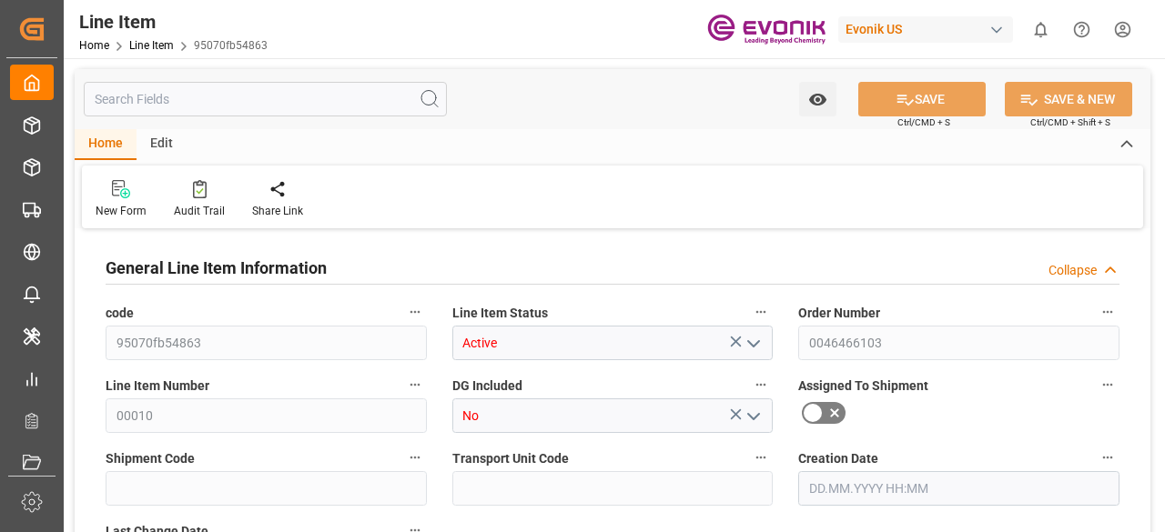
type input "1"
type input "1059"
type input "1000"
type input "1.368"
type input "1"
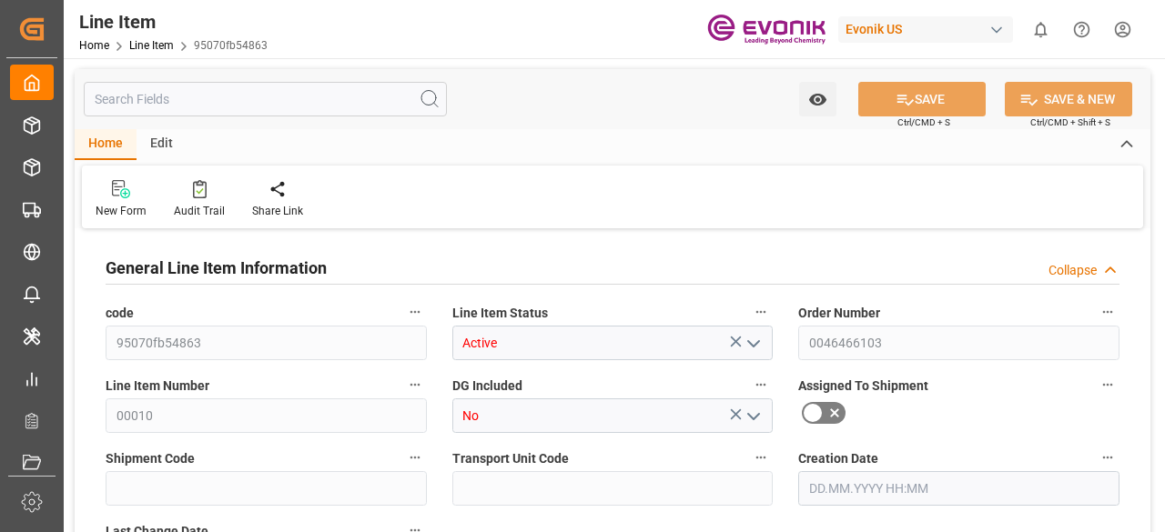
type input "12520"
type input "1"
type input "1000"
type input "1059"
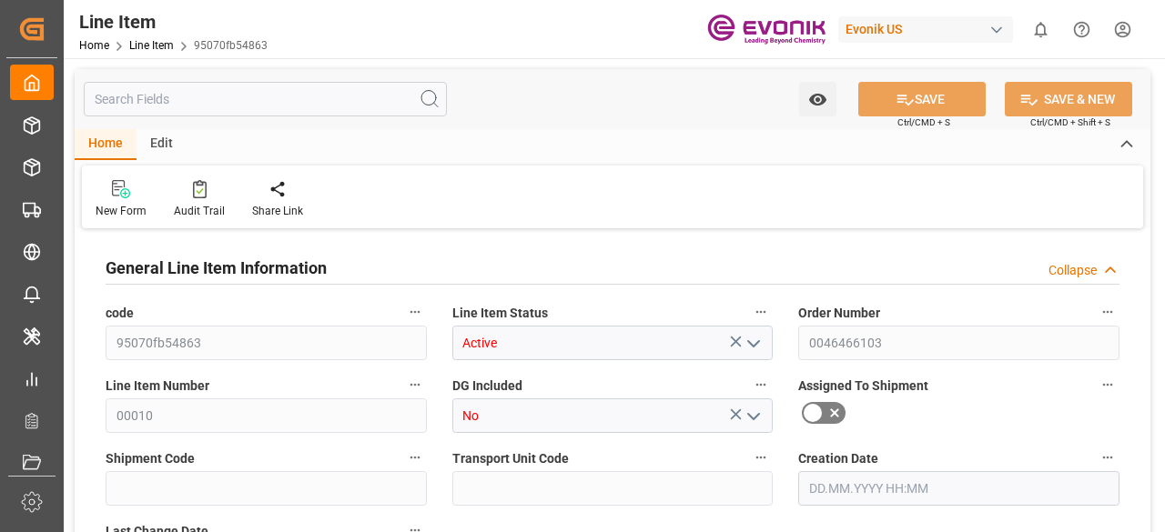
type input "1059"
type input "1000"
type input "1.368"
type input "1368"
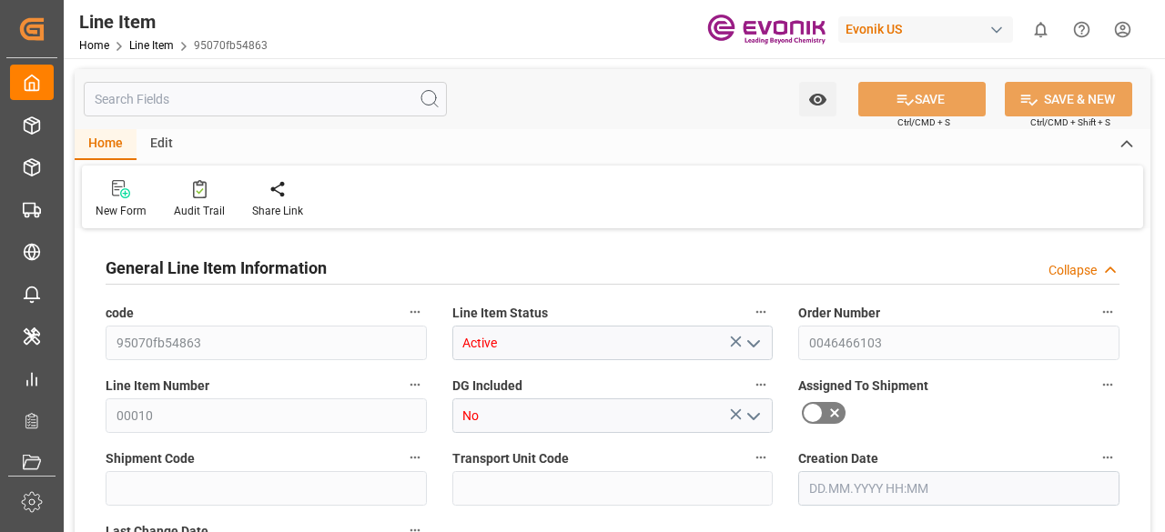
type input "0"
type input "[DATE] 19:32"
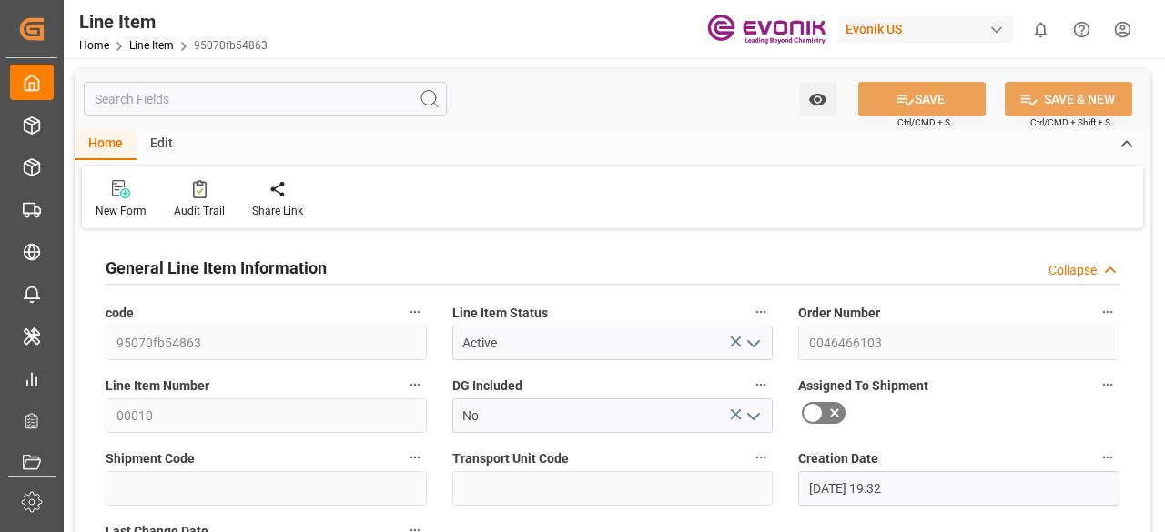
type input "[DATE] 17:07"
type input "[DATE]"
click at [231, 97] on input "text" at bounding box center [265, 99] width 363 height 35
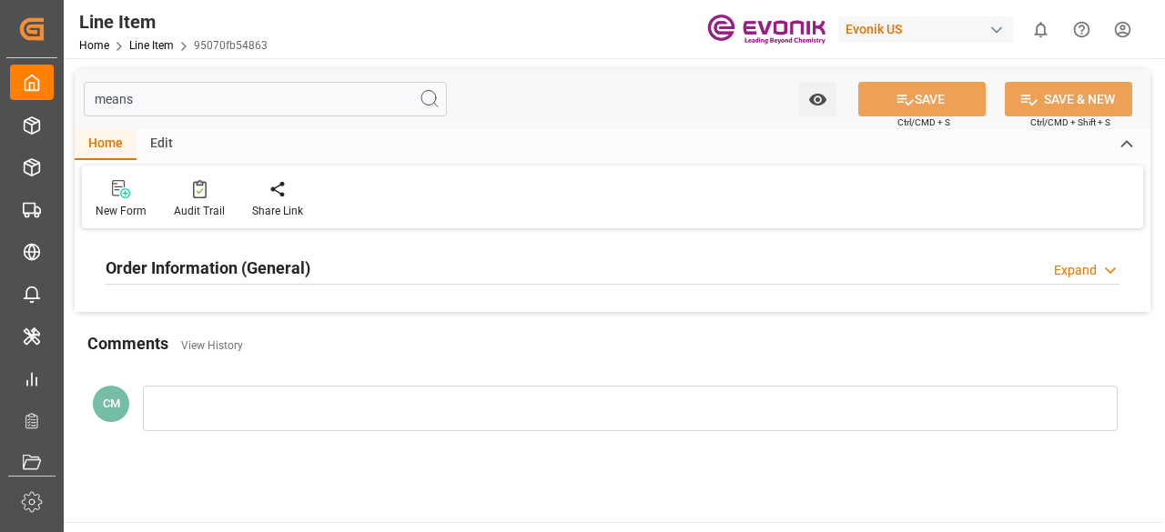
click at [207, 249] on div "Order Information (General)" at bounding box center [208, 266] width 205 height 35
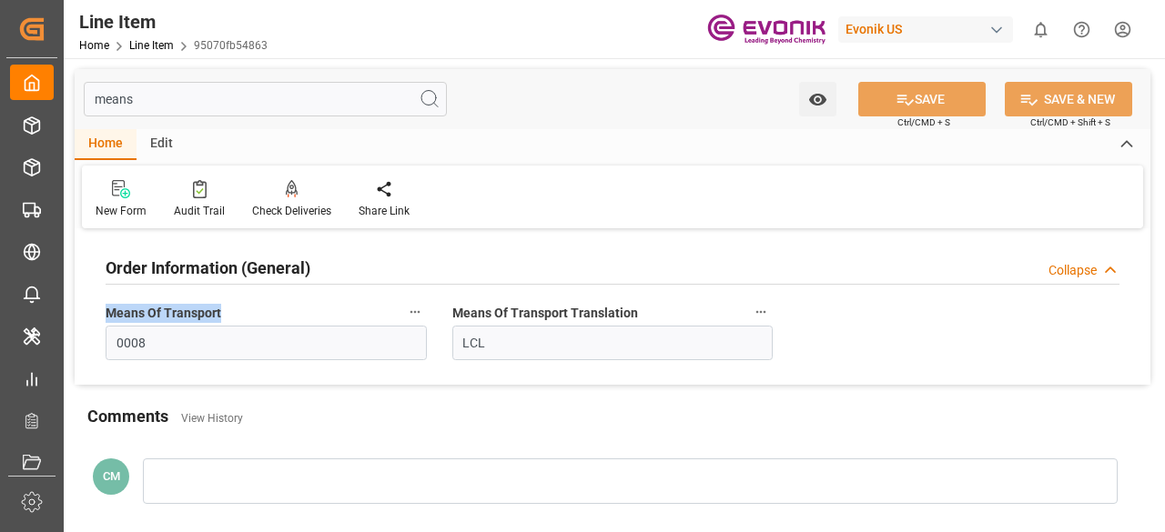
drag, startPoint x: 228, startPoint y: 310, endPoint x: 80, endPoint y: 308, distance: 148.3
click at [80, 308] on div "Order Information (General) Collapse Means Of Transport 0008 Means Of Transport…" at bounding box center [613, 309] width 1076 height 151
copy span "Means Of Transport"
drag, startPoint x: 213, startPoint y: 94, endPoint x: 138, endPoint y: 106, distance: 75.7
click at [141, 106] on input "means" at bounding box center [265, 99] width 363 height 35
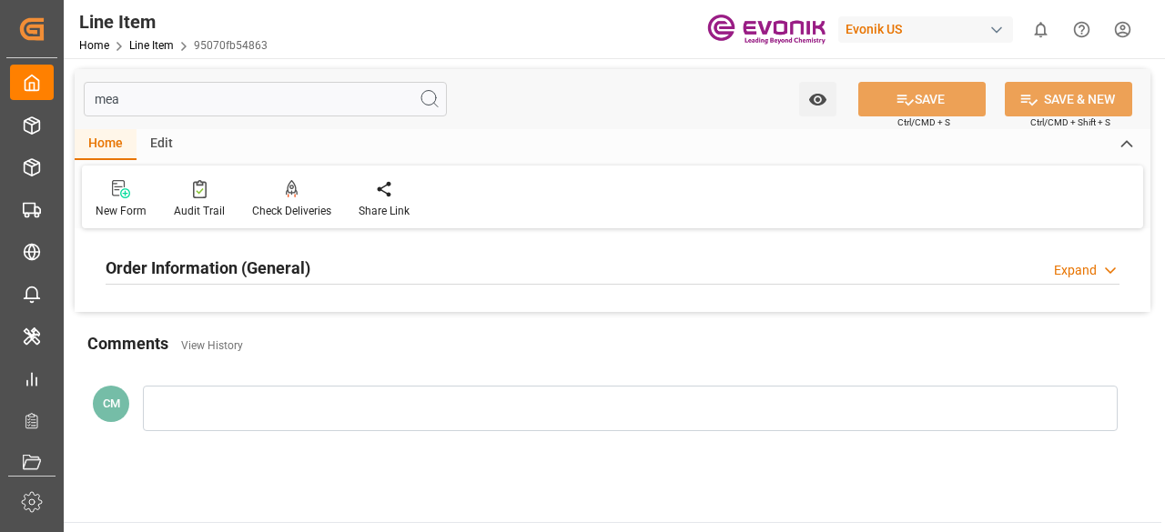
type input "me"
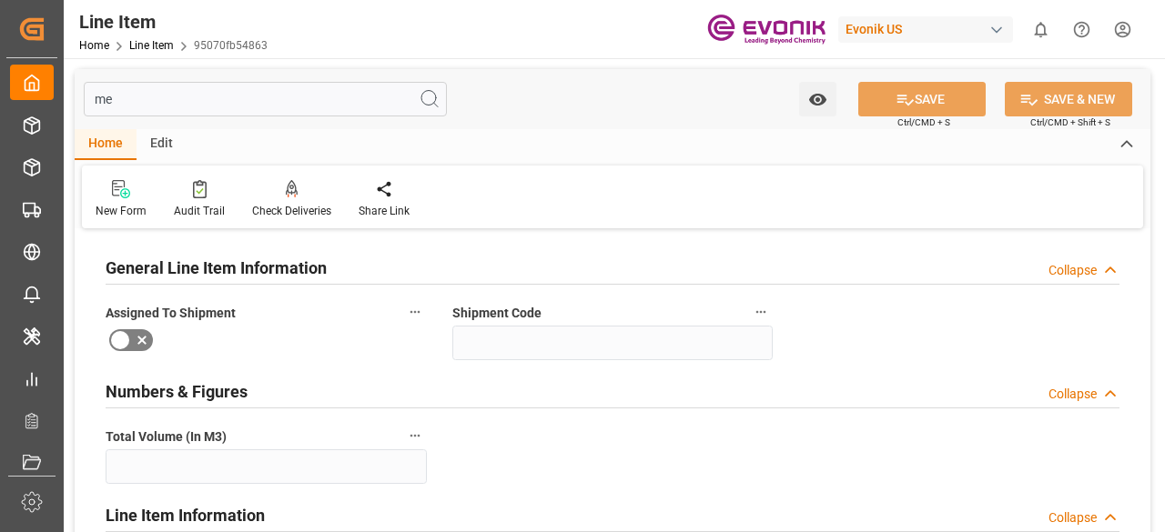
type input "1.368"
type input "1368"
type input "0"
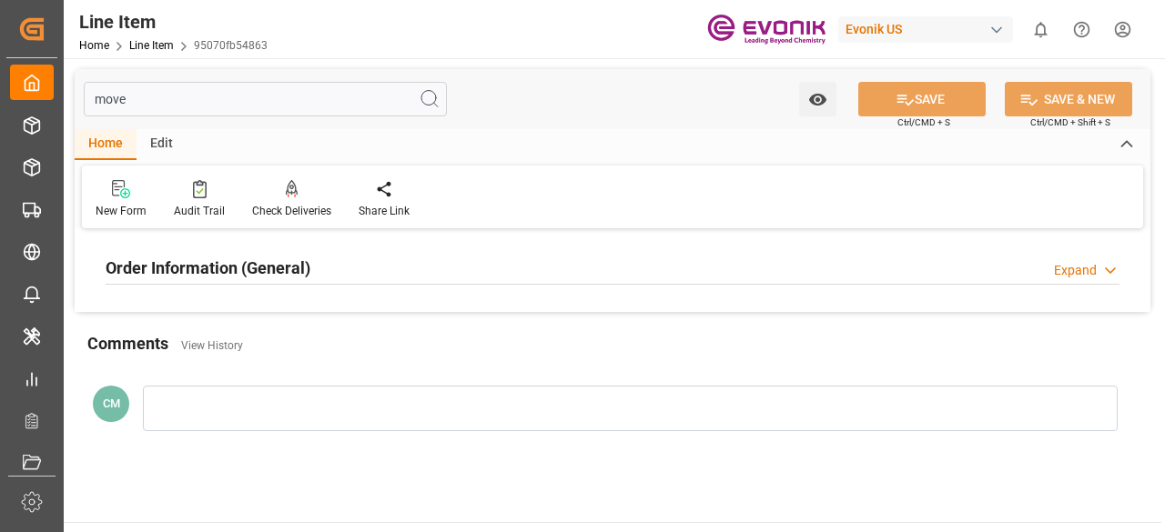
type input "move"
click at [379, 267] on div "Order Information (General) Expand" at bounding box center [613, 266] width 1014 height 35
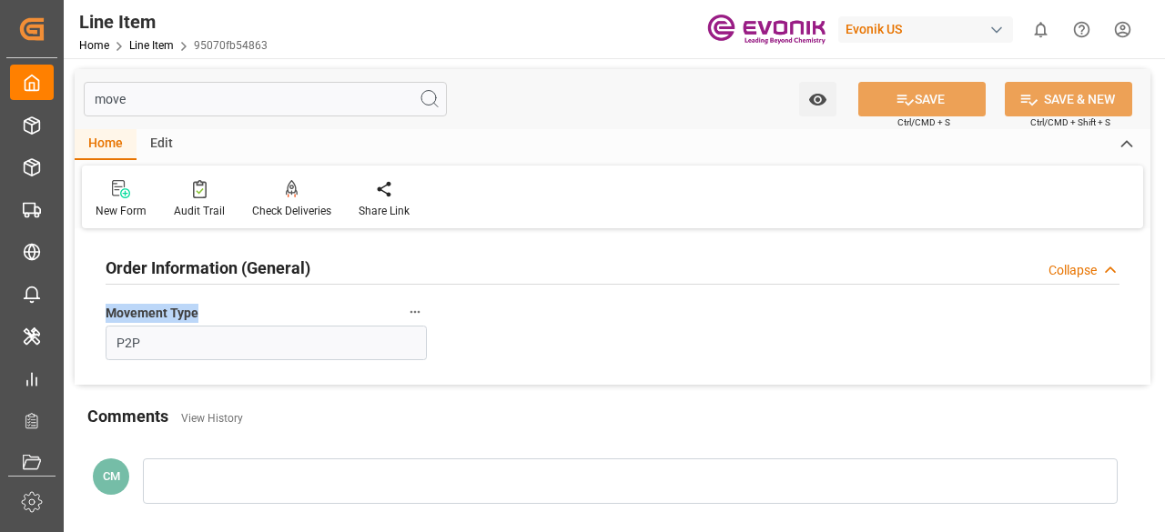
drag, startPoint x: 205, startPoint y: 316, endPoint x: 69, endPoint y: 312, distance: 135.6
click at [69, 312] on div "move Watch Option SAVE Ctrl/CMD + S SAVE & NEW Ctrl/CMD + Shift + S Home Edit N…" at bounding box center [612, 301] width 1097 height 486
copy span "Movement Type"
